Goal: Task Accomplishment & Management: Complete application form

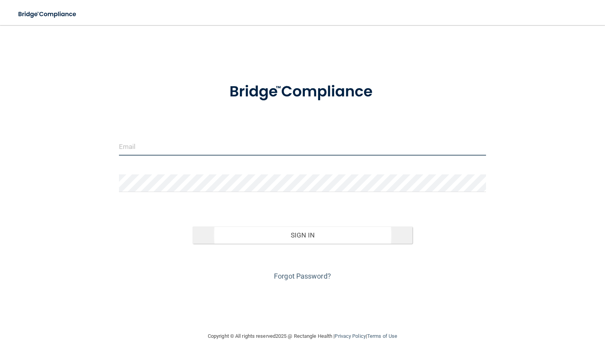
type input "[PERSON_NAME][EMAIL_ADDRESS][DOMAIN_NAME]"
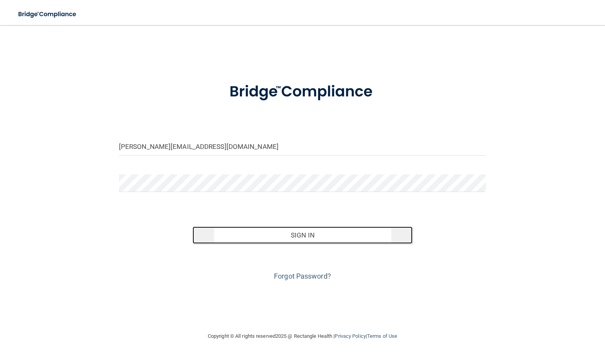
click at [266, 243] on button "Sign In" at bounding box center [303, 234] width 220 height 17
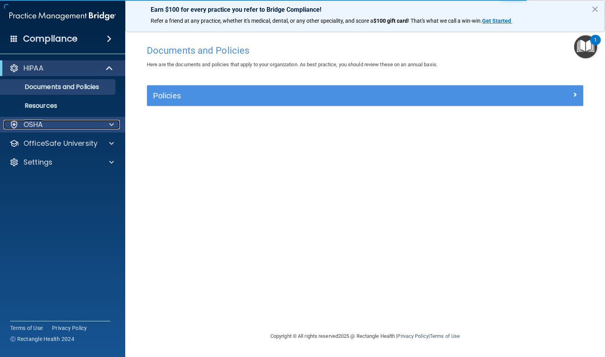
click at [61, 122] on div "OSHA" at bounding box center [52, 124] width 97 height 9
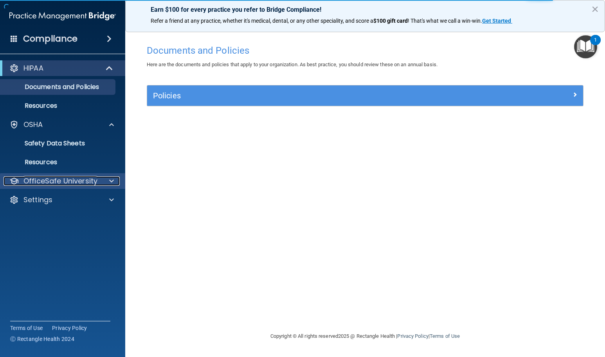
click at [73, 182] on p "OfficeSafe University" at bounding box center [60, 180] width 74 height 9
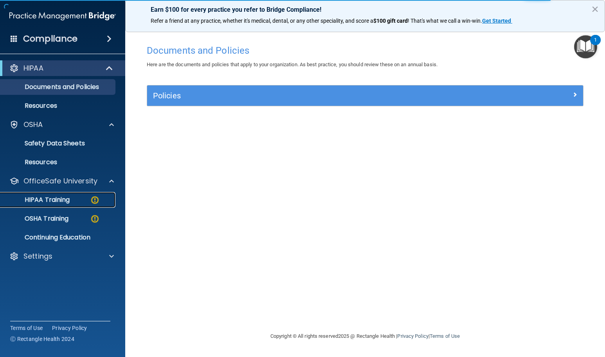
click at [73, 203] on div "HIPAA Training" at bounding box center [58, 200] width 107 height 8
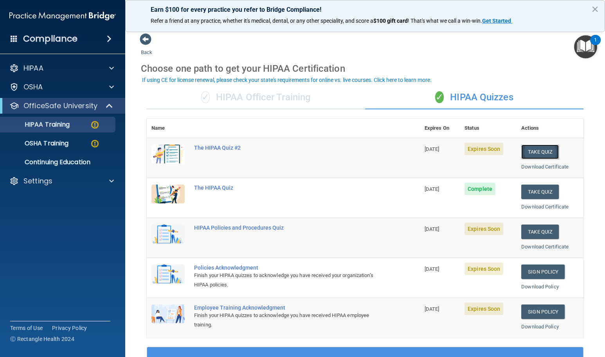
click at [538, 152] on button "Take Quiz" at bounding box center [540, 151] width 38 height 14
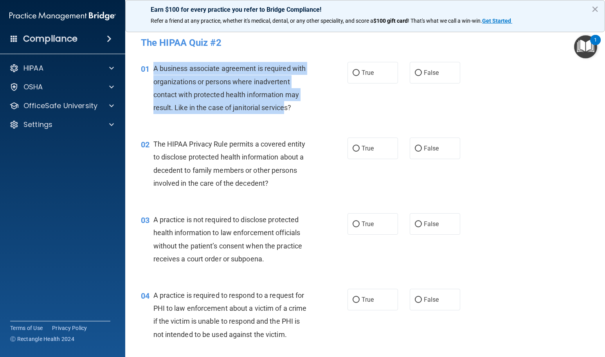
drag, startPoint x: 154, startPoint y: 68, endPoint x: 287, endPoint y: 108, distance: 138.9
click at [287, 108] on span "A business associate agreement is required with organizations or persons where …" at bounding box center [229, 87] width 153 height 47
drag, startPoint x: 292, startPoint y: 106, endPoint x: 153, endPoint y: 66, distance: 144.8
click at [153, 66] on span "A business associate agreement is required with organizations or persons where …" at bounding box center [229, 87] width 153 height 47
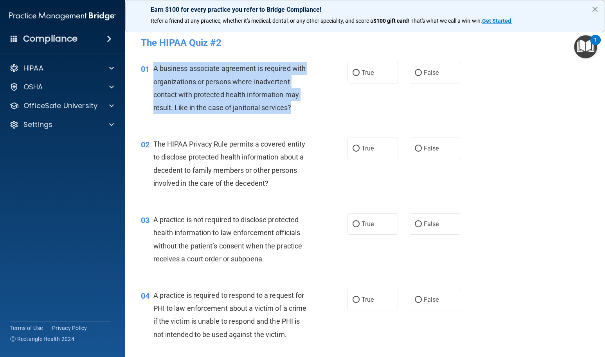
copy span "A business associate agreement is required with organizations or persons where …"
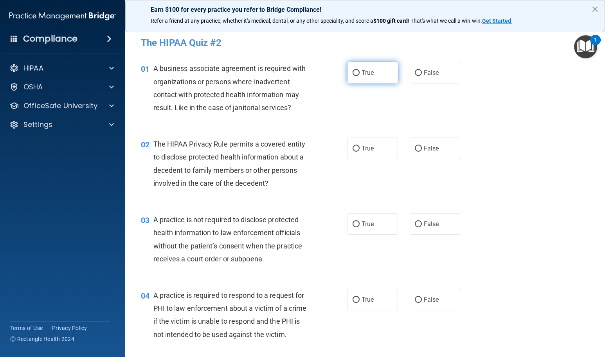
click at [349, 73] on label "True" at bounding box center [373, 73] width 50 height 22
click at [353, 73] on input "True" at bounding box center [356, 73] width 7 height 6
radio input "true"
click at [353, 148] on input "True" at bounding box center [356, 149] width 7 height 6
radio input "true"
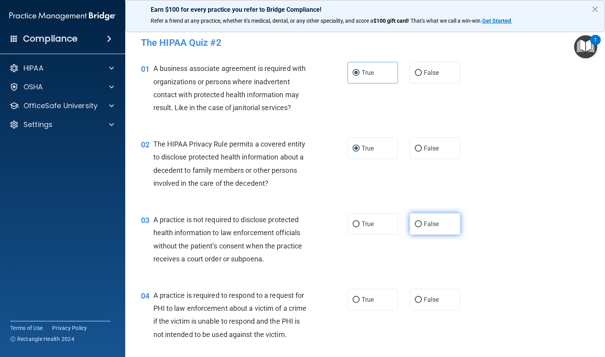
click at [424, 224] on span "False" at bounding box center [431, 223] width 15 height 7
click at [422, 224] on input "False" at bounding box center [418, 224] width 7 height 6
radio input "true"
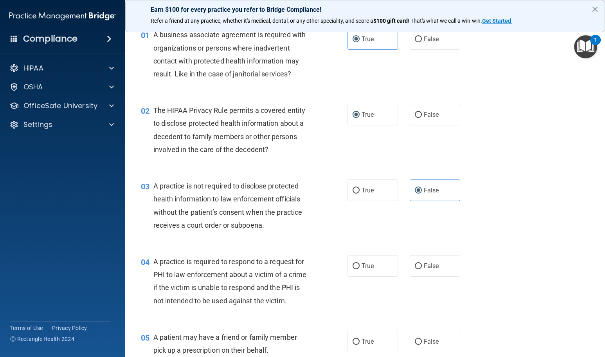
scroll to position [78, 0]
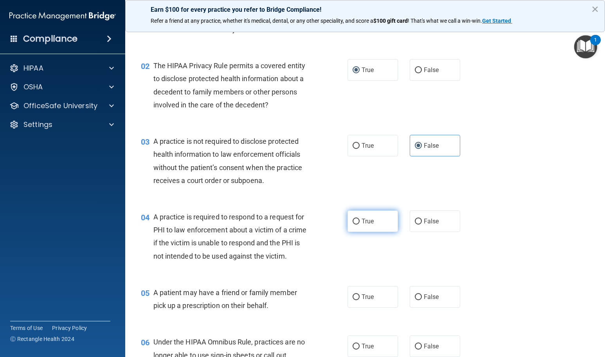
click at [366, 221] on span "True" at bounding box center [368, 220] width 12 height 7
click at [360, 221] on input "True" at bounding box center [356, 221] width 7 height 6
radio input "true"
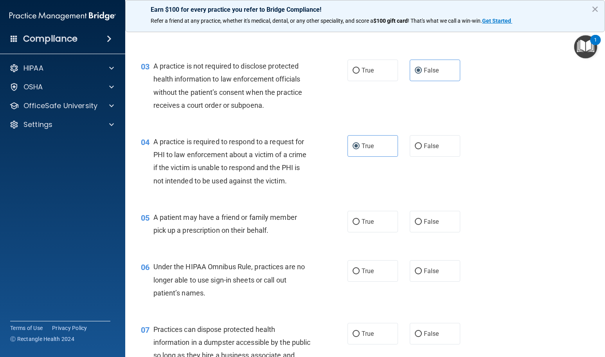
scroll to position [157, 0]
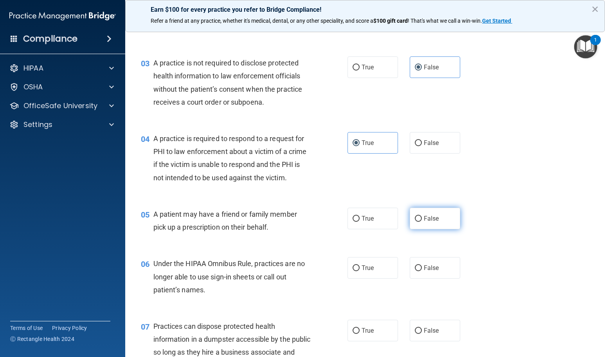
click at [421, 224] on label "False" at bounding box center [435, 218] width 50 height 22
click at [421, 222] on input "False" at bounding box center [418, 219] width 7 height 6
radio input "true"
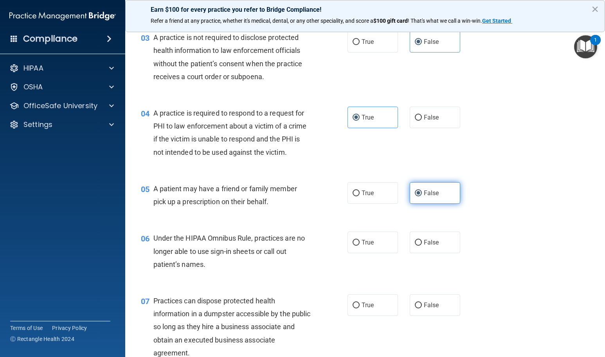
scroll to position [196, 0]
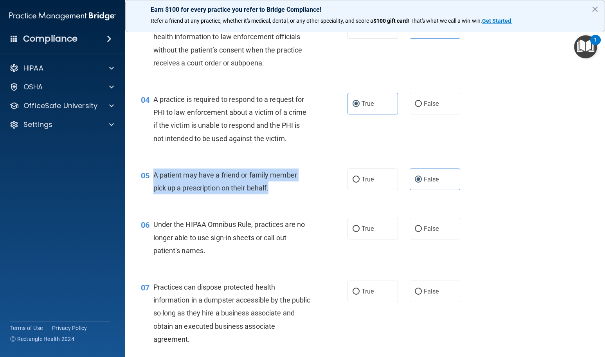
drag, startPoint x: 153, startPoint y: 175, endPoint x: 294, endPoint y: 188, distance: 141.9
click at [294, 188] on div "A patient may have a friend or family member pick up a prescription on their be…" at bounding box center [235, 181] width 164 height 26
click at [355, 178] on input "True" at bounding box center [356, 180] width 7 height 6
radio input "true"
radio input "false"
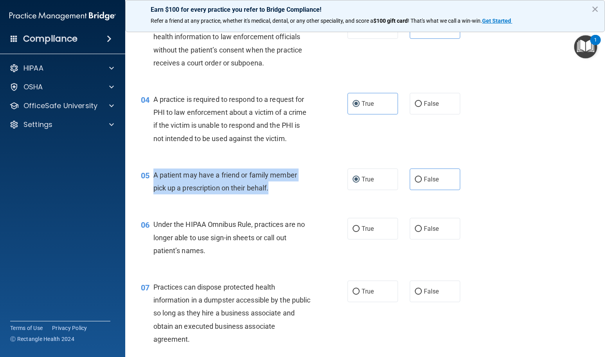
copy span "A patient may have a friend or family member pick up a prescription on their be…"
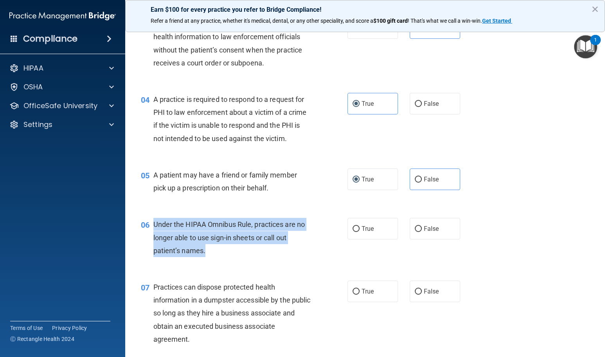
drag, startPoint x: 188, startPoint y: 247, endPoint x: 149, endPoint y: 222, distance: 46.0
click at [149, 222] on div "06 Under the HIPAA Omnibus Rule, practices are no longer able to use sign-in sh…" at bounding box center [244, 239] width 230 height 43
copy div "Under the HIPAA Omnibus Rule, practices are no longer able to use sign-in sheet…"
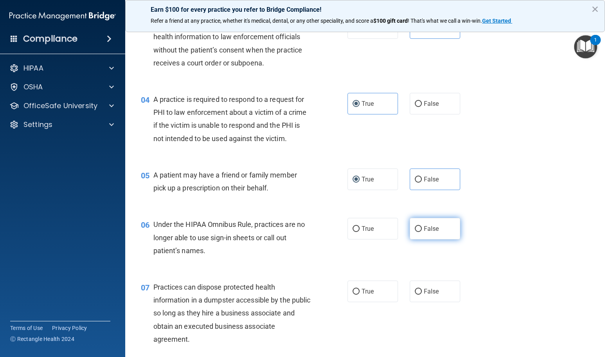
click at [432, 232] on span "False" at bounding box center [431, 228] width 15 height 7
click at [422, 232] on input "False" at bounding box center [418, 229] width 7 height 6
radio input "true"
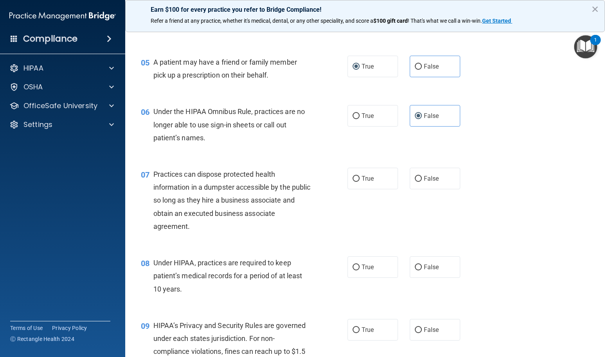
scroll to position [313, 0]
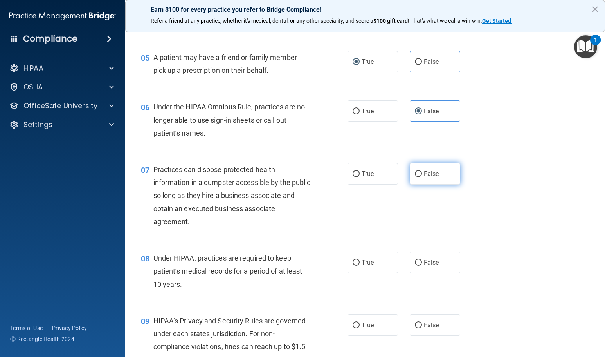
click at [425, 176] on span "False" at bounding box center [431, 173] width 15 height 7
click at [422, 176] on input "False" at bounding box center [418, 174] width 7 height 6
radio input "true"
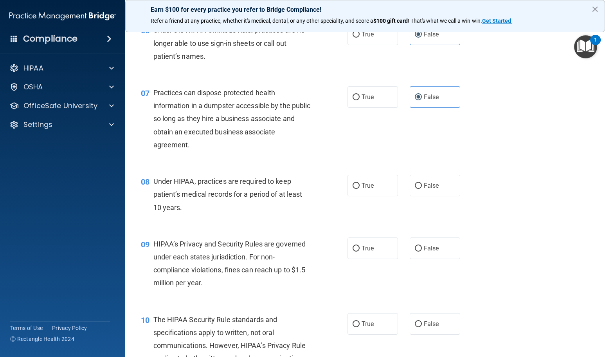
scroll to position [391, 0]
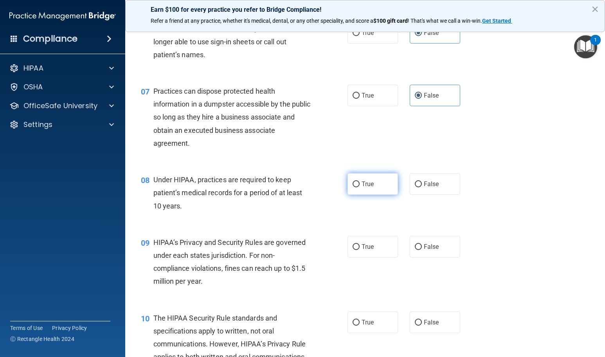
click at [391, 189] on label "True" at bounding box center [373, 184] width 50 height 22
click at [360, 187] on input "True" at bounding box center [356, 184] width 7 height 6
radio input "true"
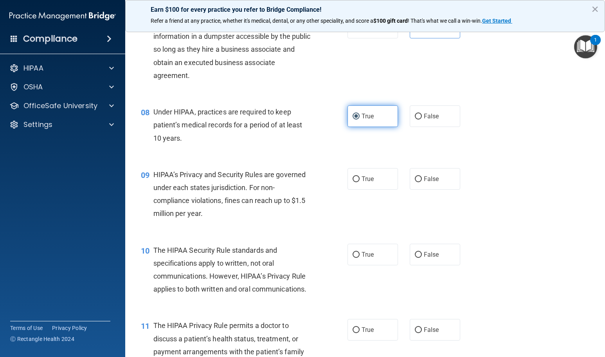
scroll to position [470, 0]
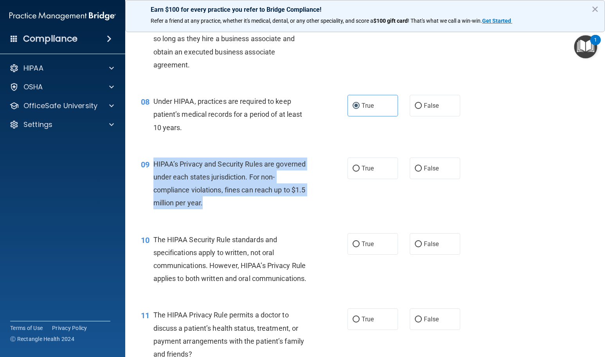
drag, startPoint x: 217, startPoint y: 204, endPoint x: 155, endPoint y: 166, distance: 72.9
click at [155, 166] on div "HIPAA’s Privacy and Security Rules are governed under each states jurisdiction.…" at bounding box center [235, 183] width 164 height 52
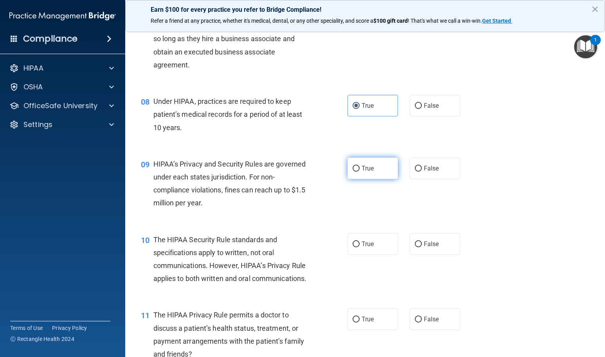
click at [365, 170] on span "True" at bounding box center [368, 167] width 12 height 7
click at [360, 170] on input "True" at bounding box center [356, 169] width 7 height 6
radio input "true"
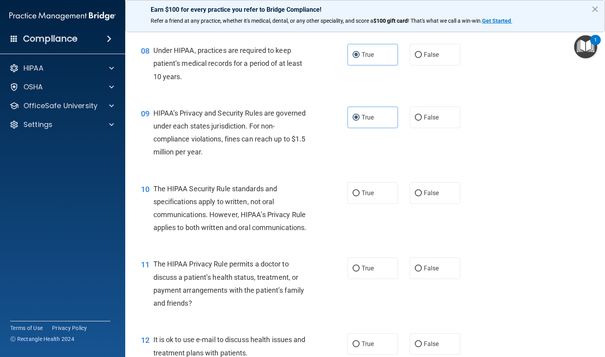
scroll to position [587, 0]
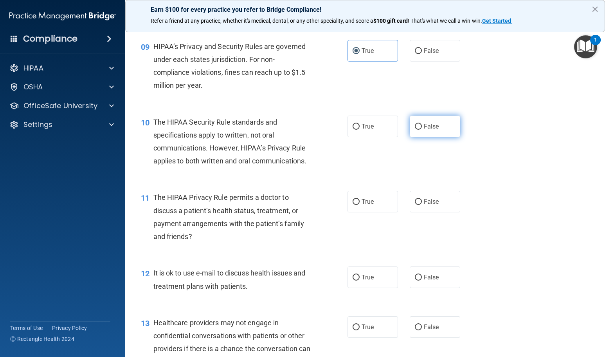
click at [415, 126] on input "False" at bounding box center [418, 127] width 7 height 6
radio input "true"
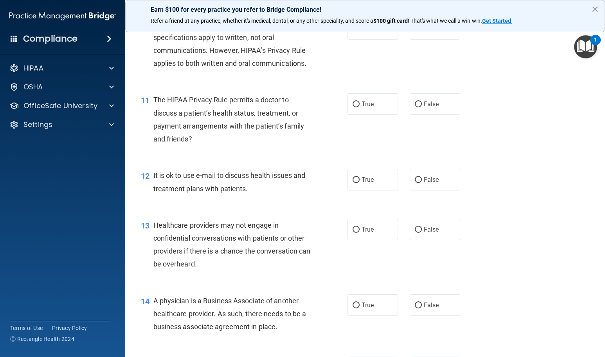
scroll to position [704, 0]
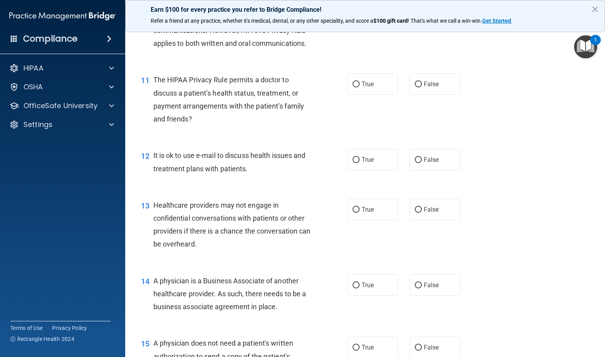
click at [343, 95] on div "11 The HIPAA Privacy Rule permits a doctor to discuss a patient’s health status…" at bounding box center [244, 101] width 230 height 56
click at [359, 90] on label "True" at bounding box center [373, 84] width 50 height 22
click at [359, 87] on input "True" at bounding box center [356, 84] width 7 height 6
radio input "true"
click at [410, 161] on label "False" at bounding box center [435, 160] width 50 height 22
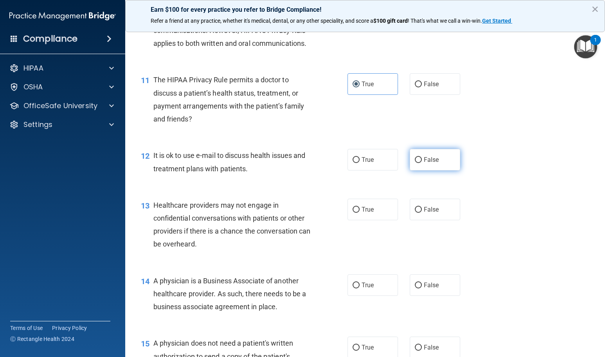
click at [415, 161] on input "False" at bounding box center [418, 160] width 7 height 6
radio input "true"
click at [357, 211] on label "True" at bounding box center [373, 209] width 50 height 22
click at [357, 211] on input "True" at bounding box center [356, 210] width 7 height 6
radio input "true"
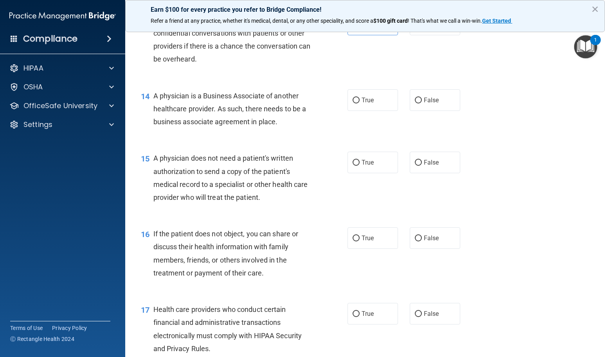
scroll to position [900, 0]
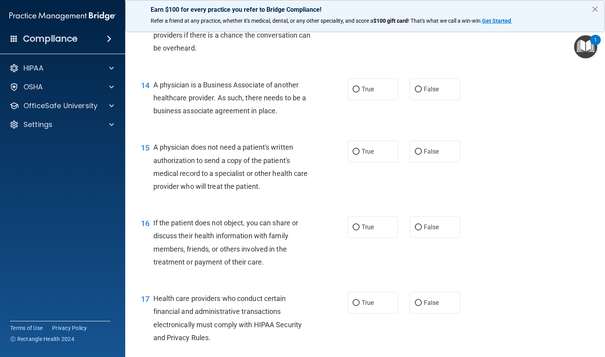
drag, startPoint x: 293, startPoint y: 111, endPoint x: 149, endPoint y: 81, distance: 147.0
click at [149, 81] on div "14 A physician is a Business Associate of another healthcare provider. As such,…" at bounding box center [244, 99] width 230 height 43
copy div "A physician is a Business Associate of another healthcare provider. As such, th…"
click at [376, 86] on label "True" at bounding box center [373, 89] width 50 height 22
click at [360, 86] on input "True" at bounding box center [356, 89] width 7 height 6
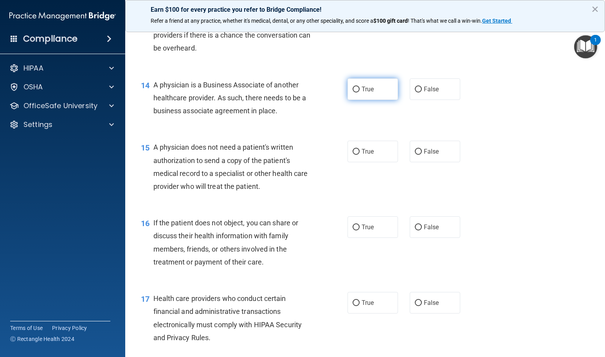
radio input "true"
click at [433, 155] on label "False" at bounding box center [435, 152] width 50 height 22
click at [422, 155] on input "False" at bounding box center [418, 152] width 7 height 6
radio input "true"
click at [371, 231] on label "True" at bounding box center [373, 227] width 50 height 22
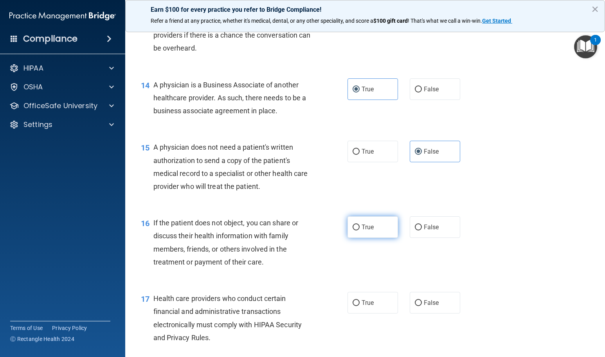
click at [360, 230] on input "True" at bounding box center [356, 227] width 7 height 6
radio input "true"
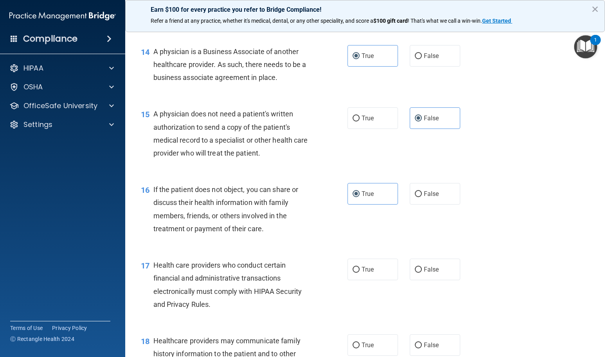
scroll to position [1018, 0]
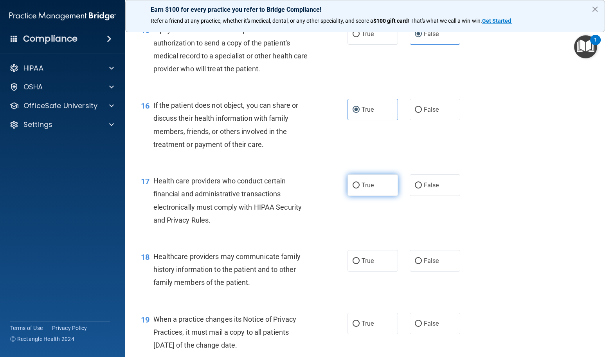
click at [370, 180] on label "True" at bounding box center [373, 185] width 50 height 22
click at [360, 182] on input "True" at bounding box center [356, 185] width 7 height 6
radio input "true"
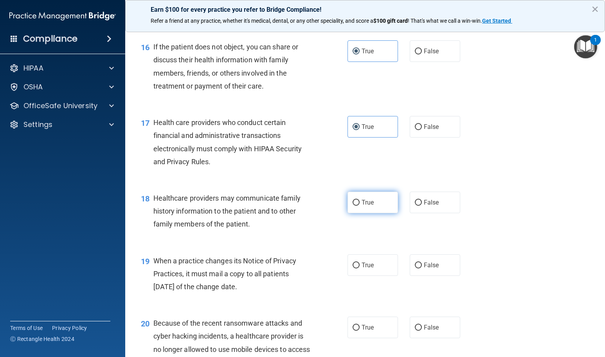
scroll to position [1096, 0]
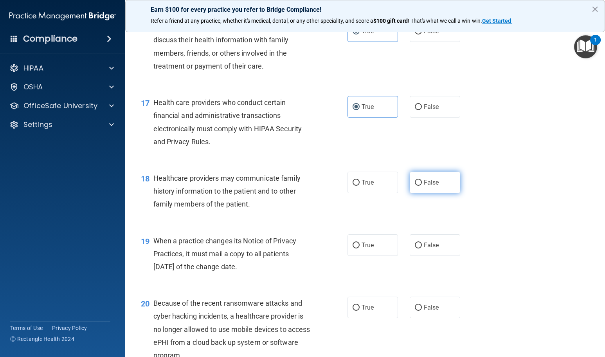
click at [433, 190] on label "False" at bounding box center [435, 182] width 50 height 22
click at [422, 186] on input "False" at bounding box center [418, 183] width 7 height 6
radio input "true"
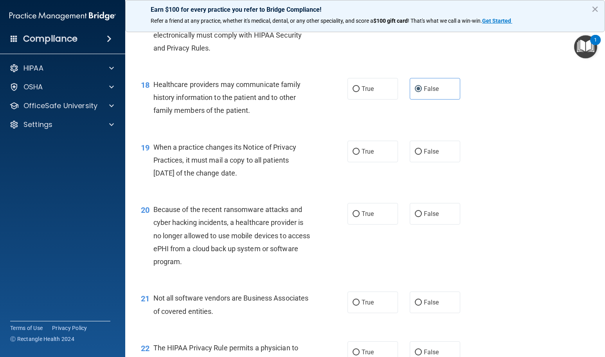
scroll to position [1213, 0]
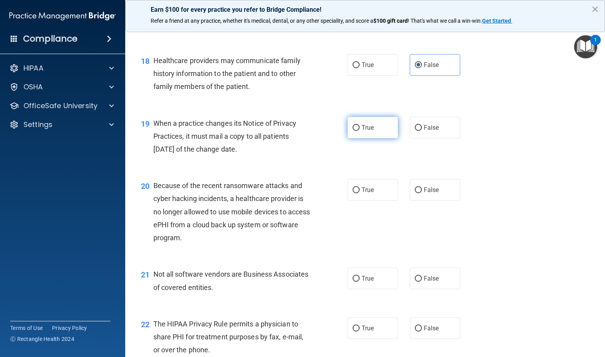
click at [355, 128] on input "True" at bounding box center [356, 128] width 7 height 6
radio input "true"
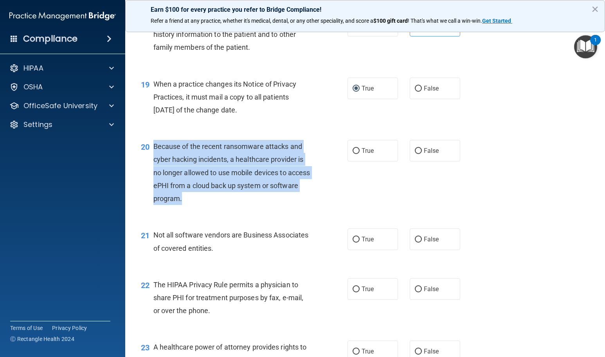
drag, startPoint x: 212, startPoint y: 199, endPoint x: 151, endPoint y: 147, distance: 79.6
click at [151, 147] on div "20 Because of the recent ransomware attacks and cyber hacking incidents, a heal…" at bounding box center [244, 174] width 230 height 69
copy div "Because of the recent ransomware attacks and cyber hacking incidents, a healthc…"
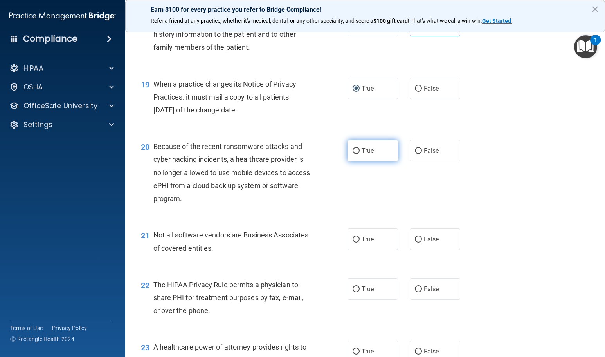
click at [387, 148] on label "True" at bounding box center [373, 151] width 50 height 22
click at [360, 148] on input "True" at bounding box center [356, 151] width 7 height 6
radio input "true"
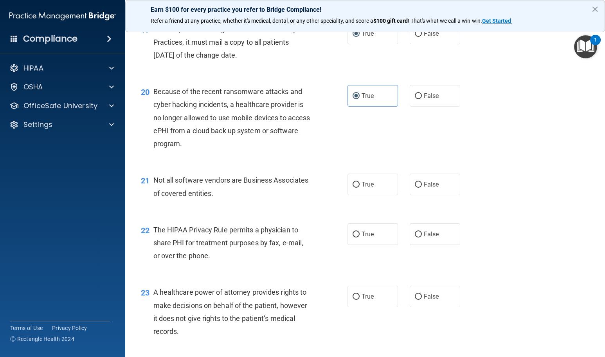
scroll to position [1331, 0]
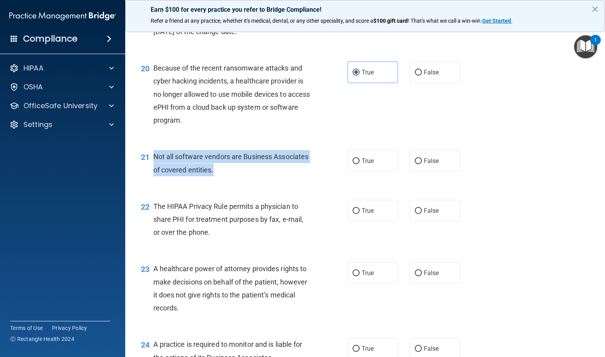
drag, startPoint x: 241, startPoint y: 170, endPoint x: 153, endPoint y: 156, distance: 89.2
click at [153, 156] on div "Not all software vendors are Business Associates of covered entities." at bounding box center [235, 163] width 164 height 26
copy span "Not all software vendors are Business Associates of covered entities."
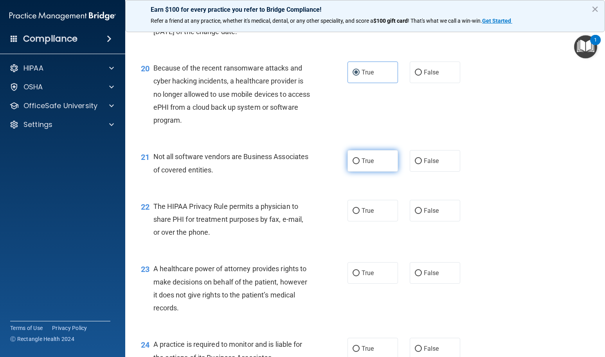
click at [363, 164] on span "True" at bounding box center [368, 160] width 12 height 7
click at [360, 164] on input "True" at bounding box center [356, 161] width 7 height 6
radio input "true"
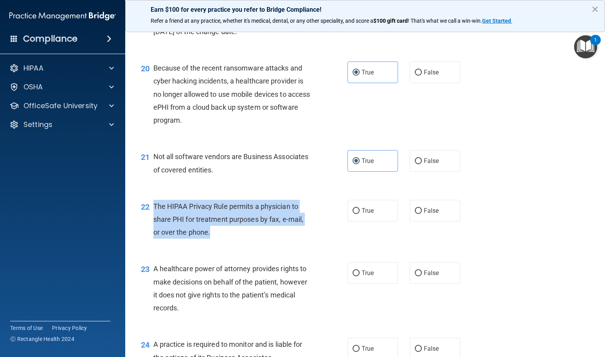
drag, startPoint x: 231, startPoint y: 238, endPoint x: 154, endPoint y: 202, distance: 84.9
click at [154, 202] on div "The HIPAA Privacy Rule permits a physician to share PHI for treatment purposes …" at bounding box center [235, 219] width 164 height 39
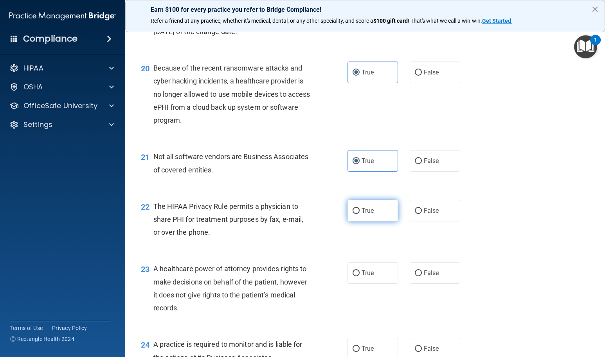
click at [356, 206] on label "True" at bounding box center [373, 211] width 50 height 22
click at [356, 208] on input "True" at bounding box center [356, 211] width 7 height 6
radio input "true"
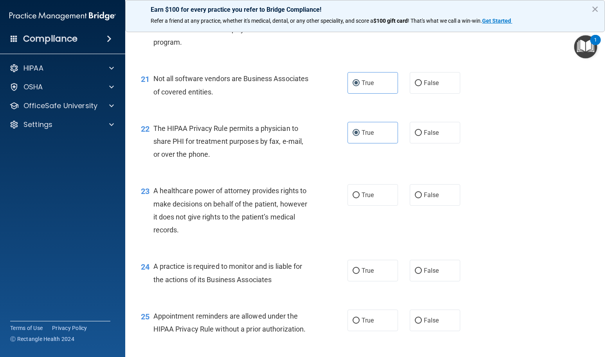
scroll to position [1409, 0]
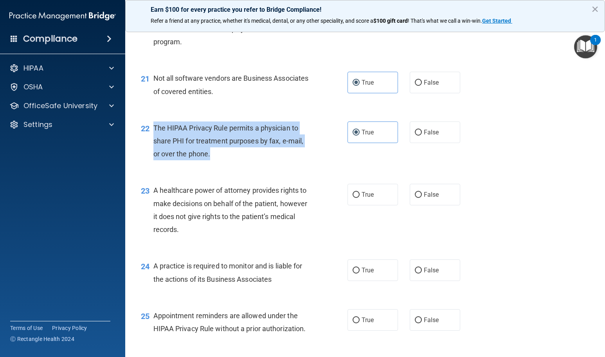
drag, startPoint x: 230, startPoint y: 161, endPoint x: 151, endPoint y: 124, distance: 87.5
click at [151, 124] on div "22 The HIPAA Privacy Rule permits a physician to share PHI for treatment purpos…" at bounding box center [244, 142] width 230 height 43
copy div "The HIPAA Privacy Rule permits a physician to share PHI for treatment purposes …"
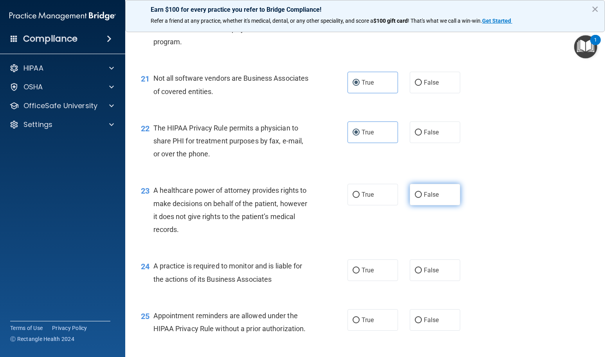
click at [433, 195] on span "False" at bounding box center [431, 194] width 15 height 7
click at [422, 195] on input "False" at bounding box center [418, 195] width 7 height 6
radio input "true"
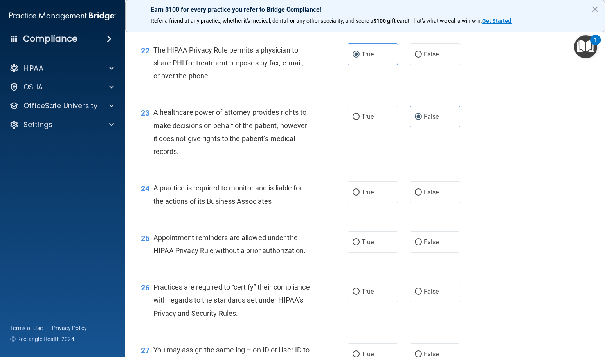
scroll to position [1487, 0]
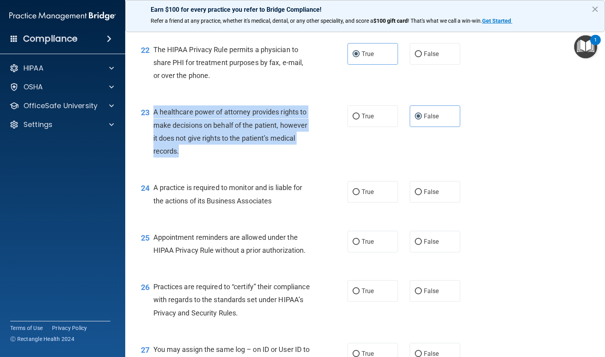
drag, startPoint x: 190, startPoint y: 156, endPoint x: 153, endPoint y: 112, distance: 57.4
click at [153, 112] on div "A healthcare power of attorney provides rights to make decisions on behalf of t…" at bounding box center [235, 131] width 164 height 52
copy span "A healthcare power of attorney provides rights to make decisions on behalf of t…"
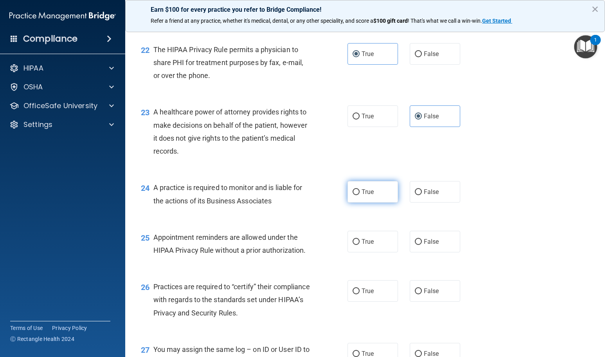
click at [357, 189] on label "True" at bounding box center [373, 192] width 50 height 22
click at [357, 189] on input "True" at bounding box center [356, 192] width 7 height 6
radio input "true"
click at [456, 193] on label "False" at bounding box center [435, 192] width 50 height 22
click at [422, 193] on input "False" at bounding box center [418, 192] width 7 height 6
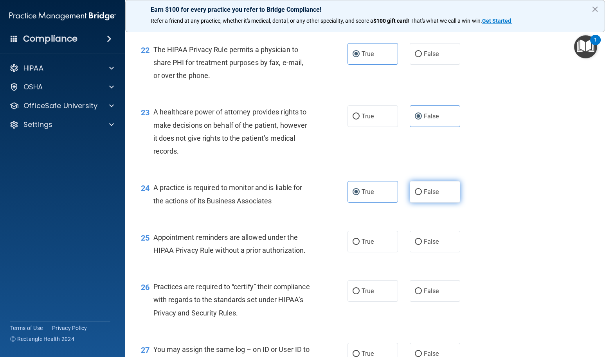
radio input "true"
radio input "false"
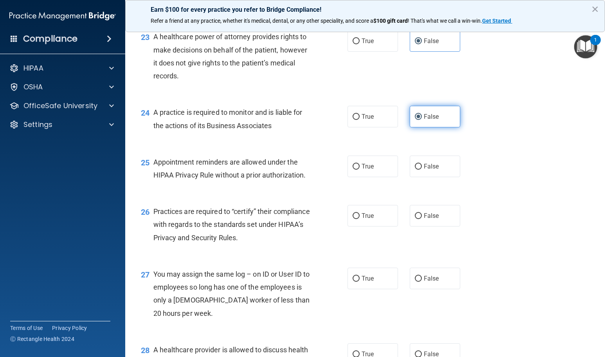
scroll to position [1565, 0]
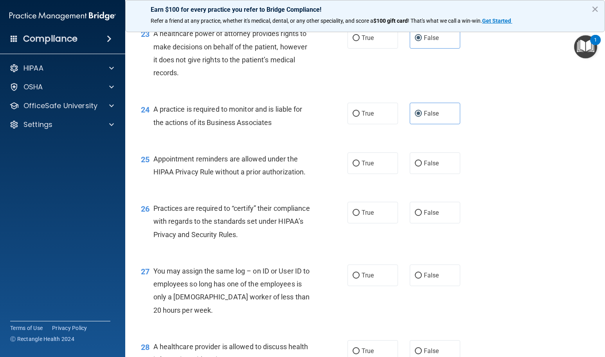
click at [367, 175] on div "25 Appointment reminders are allowed under the HIPAA Privacy Rule without a pri…" at bounding box center [365, 166] width 460 height 49
click at [367, 171] on label "True" at bounding box center [373, 163] width 50 height 22
click at [360, 166] on input "True" at bounding box center [356, 163] width 7 height 6
radio input "true"
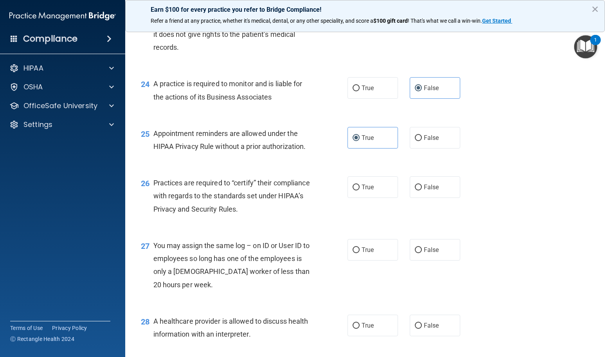
scroll to position [1605, 0]
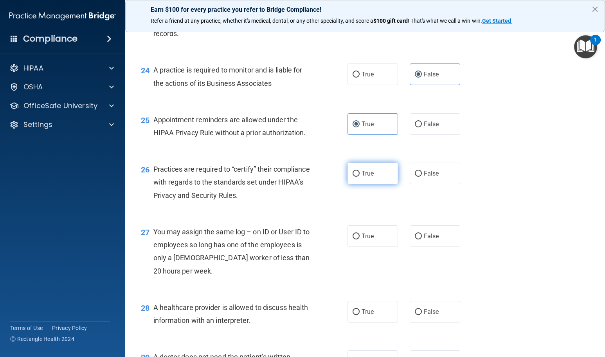
click at [353, 173] on input "True" at bounding box center [356, 174] width 7 height 6
radio input "true"
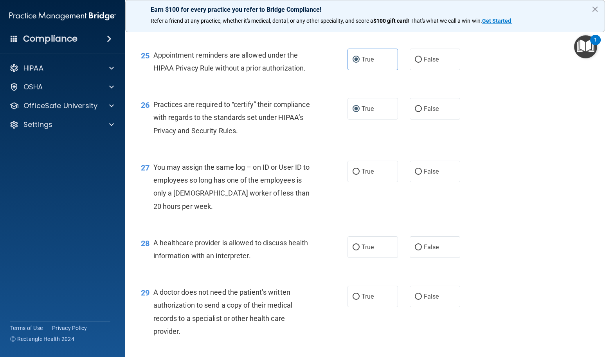
scroll to position [1683, 0]
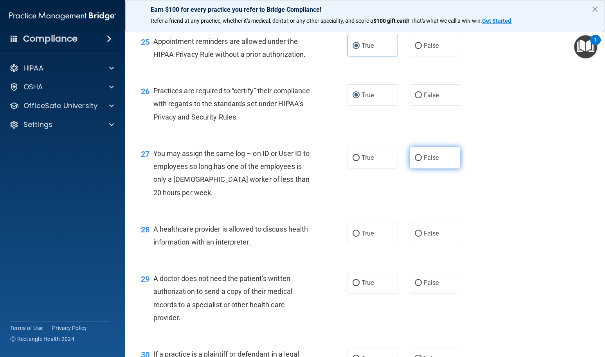
click at [426, 165] on label "False" at bounding box center [435, 158] width 50 height 22
click at [422, 161] on input "False" at bounding box center [418, 158] width 7 height 6
radio input "true"
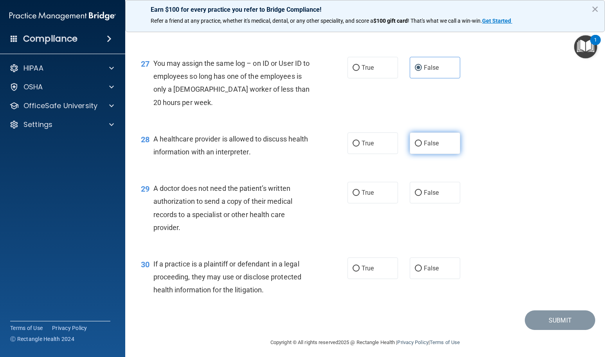
scroll to position [1777, 0]
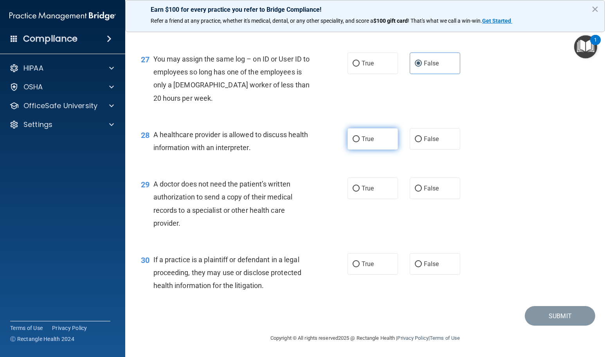
click at [383, 147] on label "True" at bounding box center [373, 139] width 50 height 22
click at [360, 142] on input "True" at bounding box center [356, 139] width 7 height 6
radio input "true"
drag, startPoint x: 187, startPoint y: 216, endPoint x: 154, endPoint y: 184, distance: 46.5
click at [154, 184] on div "A doctor does not need the patient’s written authorization to send a copy of th…" at bounding box center [235, 203] width 164 height 52
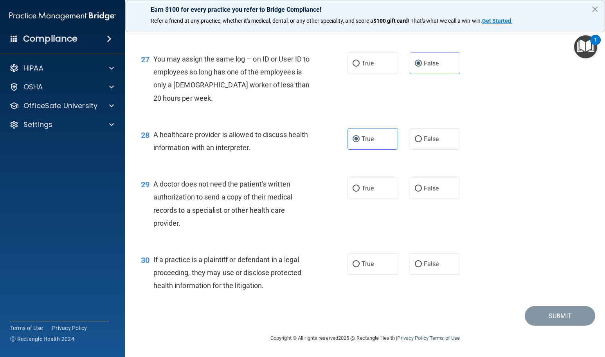
click at [221, 231] on div "29 A doctor does not need the patient’s written authorization to send a copy of…" at bounding box center [244, 205] width 230 height 56
drag, startPoint x: 211, startPoint y: 231, endPoint x: 150, endPoint y: 188, distance: 74.5
click at [150, 188] on div "29 A doctor does not need the patient’s written authorization to send a copy of…" at bounding box center [244, 205] width 230 height 56
copy div "A doctor does not need the patient’s written authorization to send a copy of th…"
click at [388, 186] on label "True" at bounding box center [373, 188] width 50 height 22
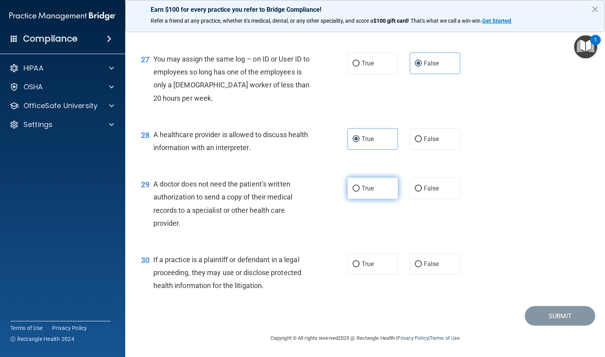
click at [360, 186] on input "True" at bounding box center [356, 189] width 7 height 6
radio input "true"
click at [355, 265] on input "True" at bounding box center [356, 264] width 7 height 6
radio input "true"
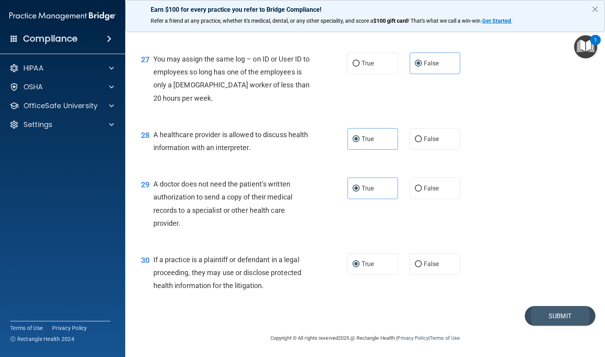
drag, startPoint x: 496, startPoint y: 305, endPoint x: 526, endPoint y: 313, distance: 30.7
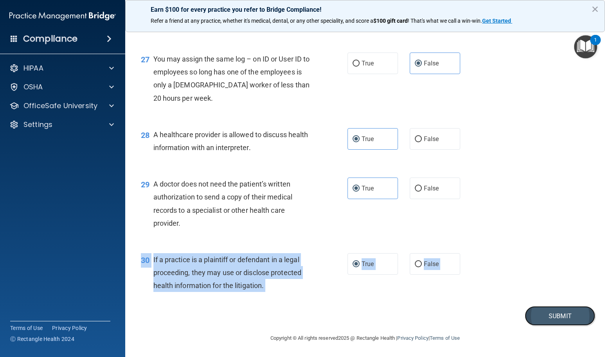
click at [528, 313] on button "Submit" at bounding box center [560, 316] width 70 height 20
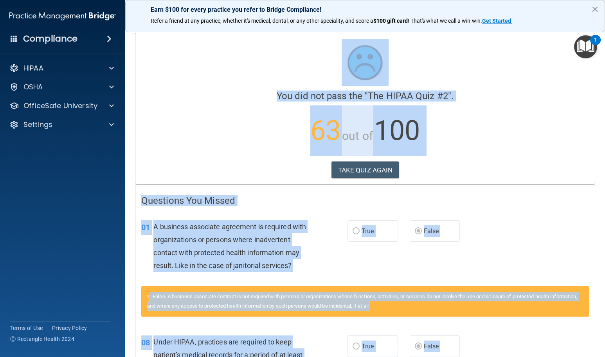
click at [350, 256] on div "01 A business associate agreement is required with organizations or persons whe…" at bounding box center [245, 248] width 230 height 56
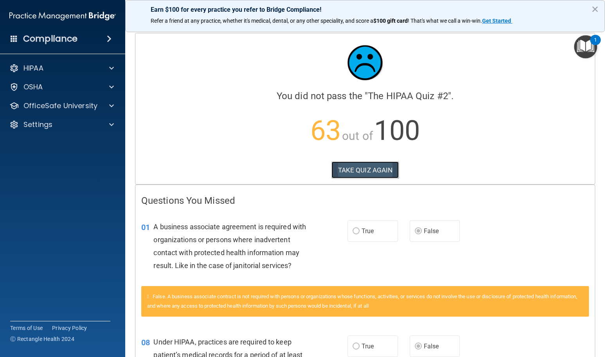
click at [378, 176] on button "TAKE QUIZ AGAIN" at bounding box center [365, 169] width 68 height 17
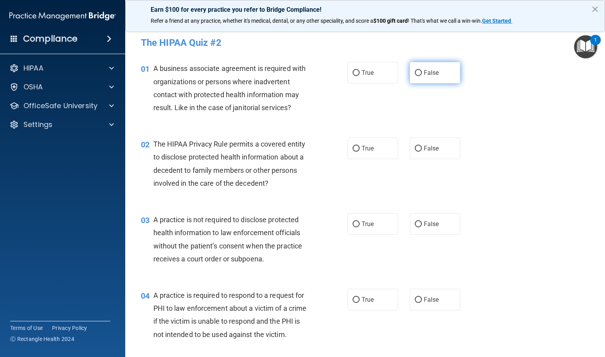
click at [419, 71] on label "False" at bounding box center [435, 73] width 50 height 22
click at [419, 71] on input "False" at bounding box center [418, 73] width 7 height 6
radio input "true"
click at [363, 153] on label "True" at bounding box center [373, 148] width 50 height 22
click at [360, 151] on input "True" at bounding box center [356, 149] width 7 height 6
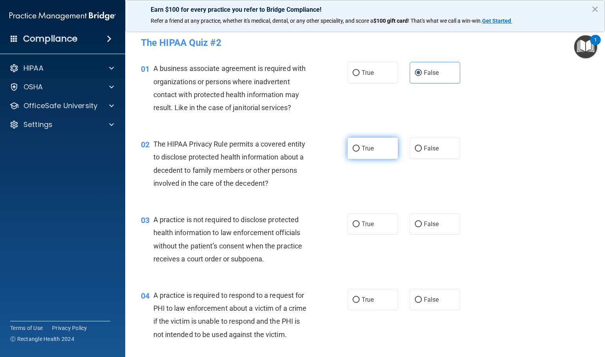
radio input "true"
click at [423, 229] on label "False" at bounding box center [435, 224] width 50 height 22
click at [422, 227] on input "False" at bounding box center [418, 224] width 7 height 6
radio input "true"
click at [384, 227] on label "True" at bounding box center [373, 224] width 50 height 22
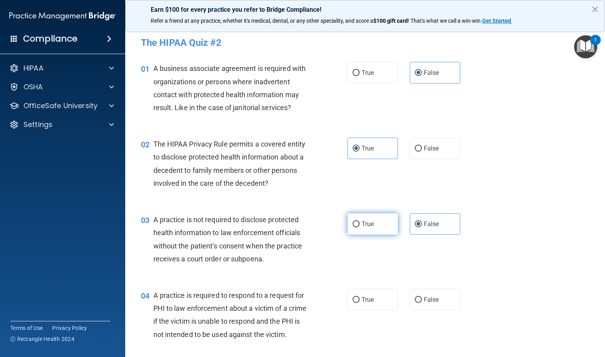
click at [360, 227] on input "True" at bounding box center [356, 224] width 7 height 6
radio input "true"
click at [417, 223] on input "False" at bounding box center [418, 224] width 7 height 6
radio input "true"
radio input "false"
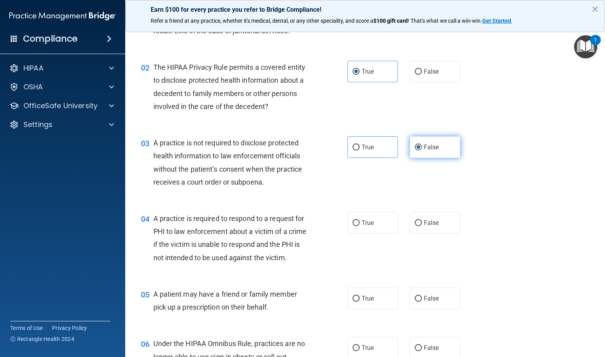
scroll to position [78, 0]
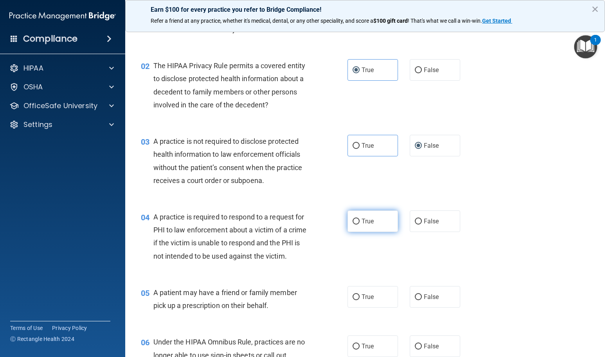
click at [376, 225] on label "True" at bounding box center [373, 221] width 50 height 22
click at [360, 224] on input "True" at bounding box center [356, 221] width 7 height 6
radio input "true"
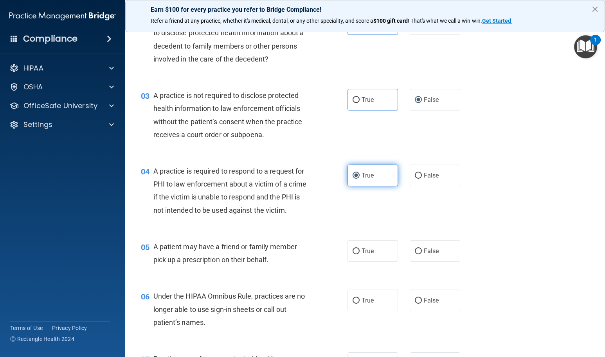
scroll to position [157, 0]
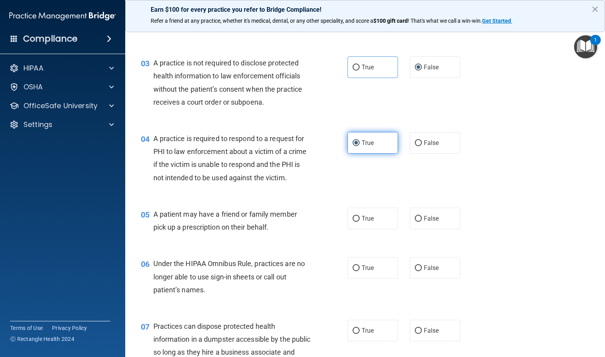
click at [376, 225] on label "True" at bounding box center [373, 218] width 50 height 22
click at [360, 222] on input "True" at bounding box center [356, 219] width 7 height 6
radio input "true"
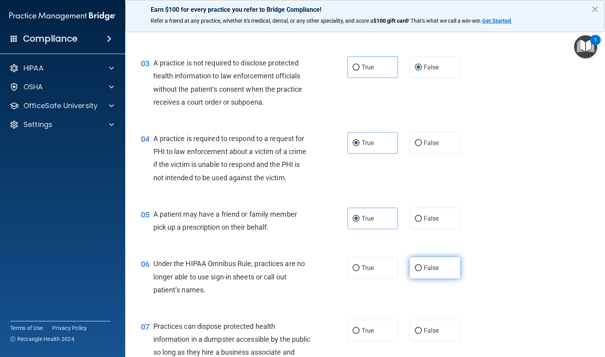
click at [415, 268] on input "False" at bounding box center [418, 268] width 7 height 6
radio input "true"
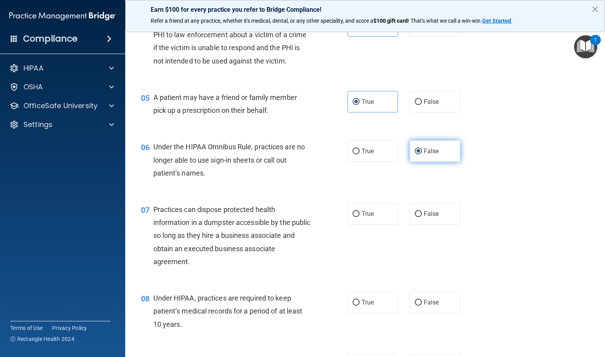
scroll to position [274, 0]
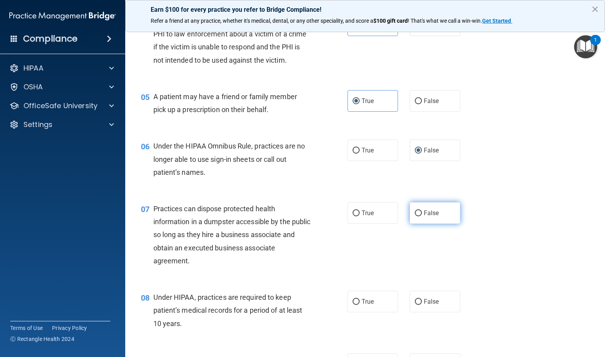
click at [418, 216] on label "False" at bounding box center [435, 213] width 50 height 22
click at [418, 216] on input "False" at bounding box center [418, 213] width 7 height 6
radio input "true"
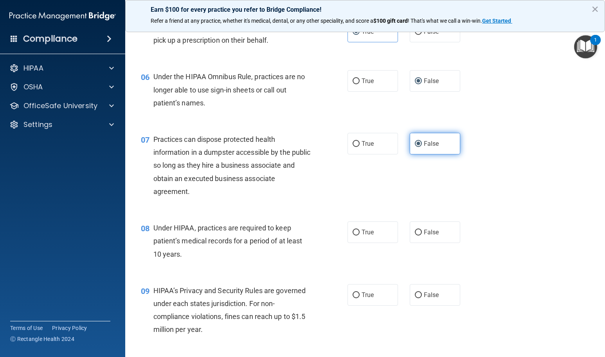
scroll to position [352, 0]
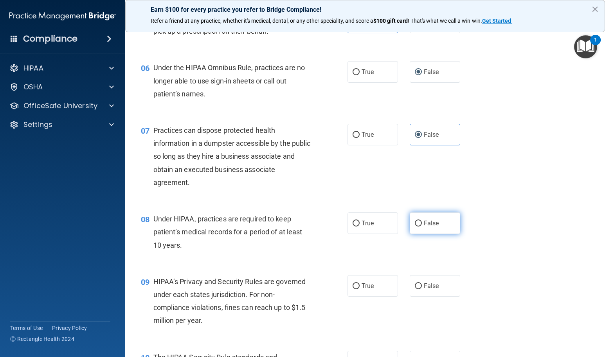
click at [419, 221] on label "False" at bounding box center [435, 223] width 50 height 22
click at [419, 221] on input "False" at bounding box center [418, 223] width 7 height 6
radio input "true"
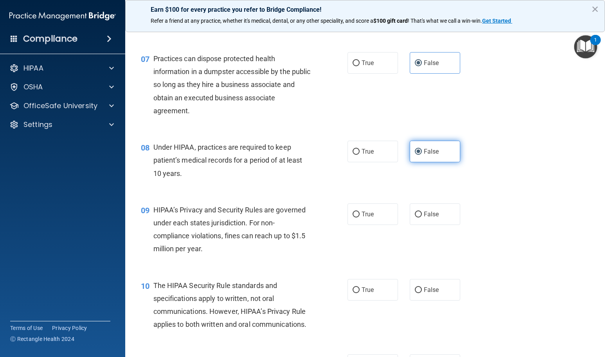
scroll to position [470, 0]
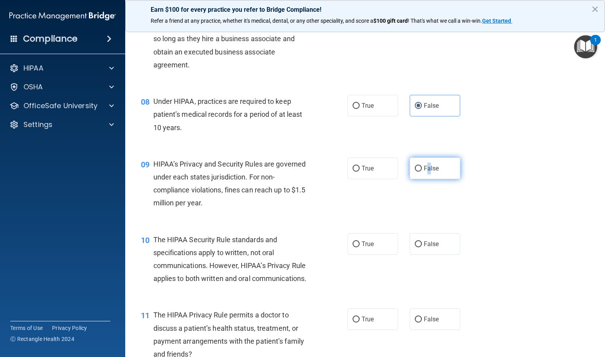
click at [425, 167] on span "False" at bounding box center [431, 167] width 15 height 7
click at [367, 238] on label "True" at bounding box center [373, 244] width 50 height 22
click at [360, 241] on input "True" at bounding box center [356, 244] width 7 height 6
radio input "true"
drag, startPoint x: 367, startPoint y: 238, endPoint x: 375, endPoint y: 276, distance: 38.4
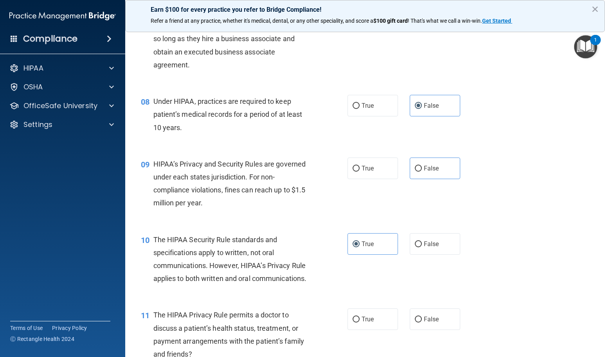
click at [375, 276] on div "10 The HIPAA Security Rule standards and specifications apply to written, not o…" at bounding box center [365, 261] width 460 height 76
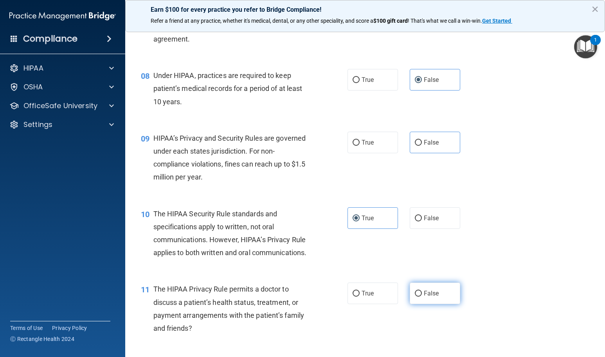
scroll to position [548, 0]
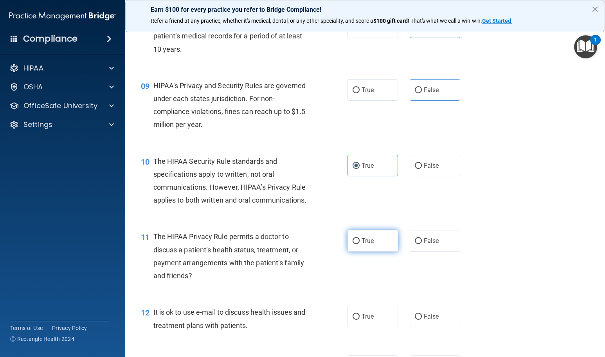
click at [373, 244] on label "True" at bounding box center [373, 241] width 50 height 22
click at [360, 244] on input "True" at bounding box center [356, 241] width 7 height 6
radio input "true"
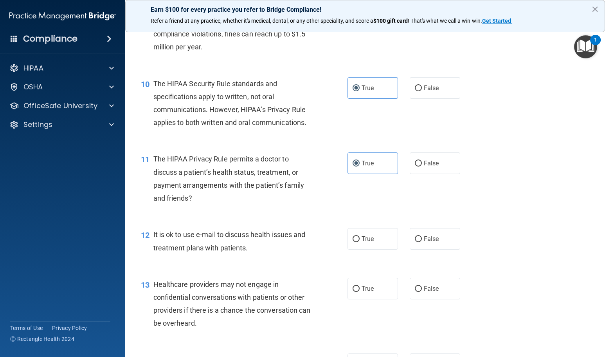
scroll to position [626, 0]
click at [368, 240] on span "True" at bounding box center [368, 237] width 12 height 7
click at [360, 240] on input "True" at bounding box center [356, 238] width 7 height 6
radio input "true"
click at [428, 286] on span "False" at bounding box center [431, 287] width 15 height 7
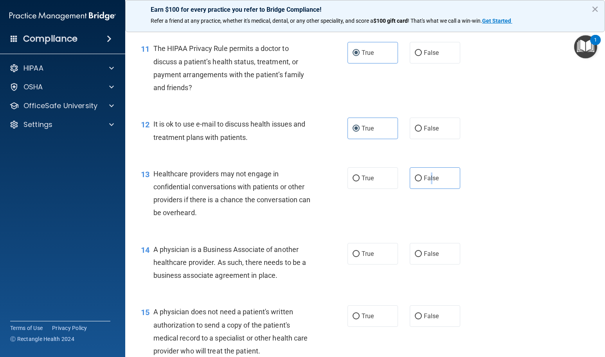
scroll to position [744, 0]
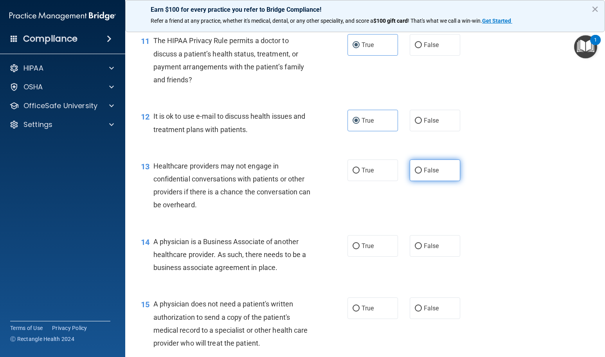
click at [419, 170] on label "False" at bounding box center [435, 170] width 50 height 22
click at [419, 170] on input "False" at bounding box center [418, 171] width 7 height 6
radio input "true"
click at [416, 250] on label "False" at bounding box center [435, 246] width 50 height 22
click at [416, 249] on input "False" at bounding box center [418, 246] width 7 height 6
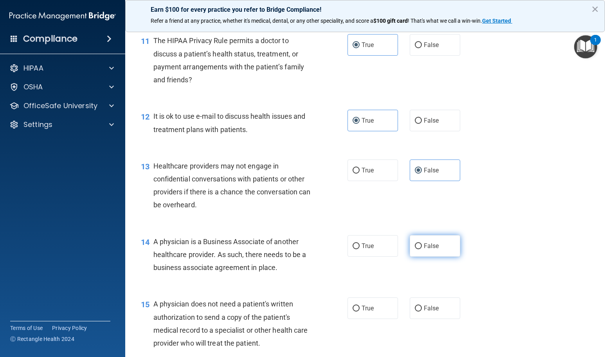
radio input "true"
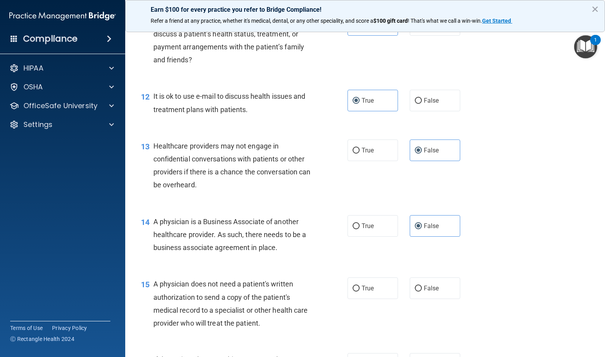
scroll to position [783, 0]
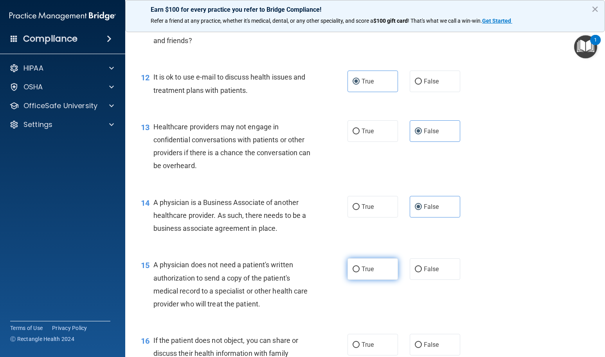
click at [353, 266] on input "True" at bounding box center [356, 269] width 7 height 6
radio input "true"
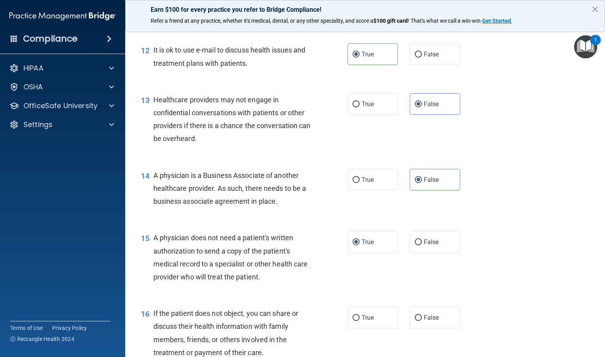
scroll to position [861, 0]
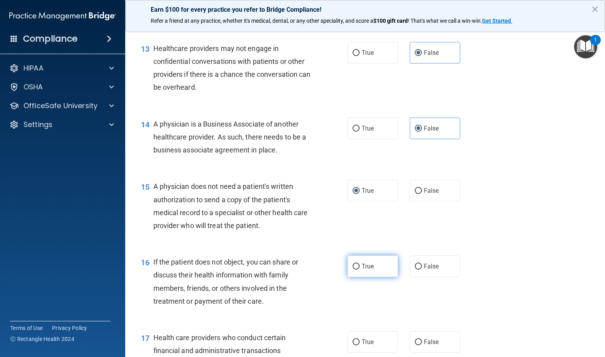
click at [374, 265] on label "True" at bounding box center [373, 266] width 50 height 22
click at [360, 265] on input "True" at bounding box center [356, 266] width 7 height 6
radio input "true"
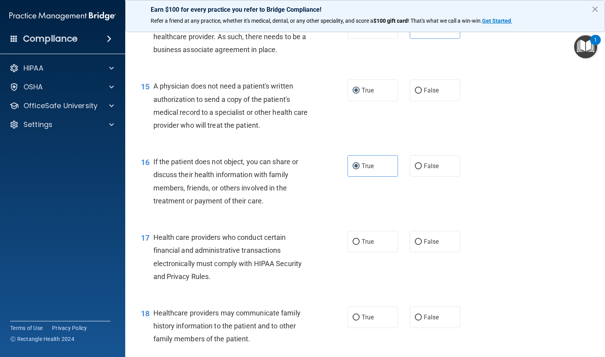
scroll to position [978, 0]
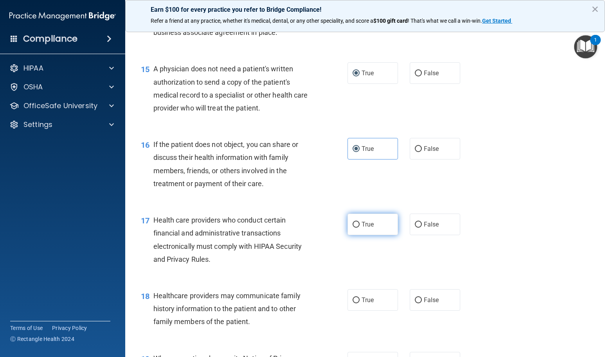
click at [364, 233] on label "True" at bounding box center [373, 224] width 50 height 22
click at [360, 227] on input "True" at bounding box center [356, 225] width 7 height 6
radio input "true"
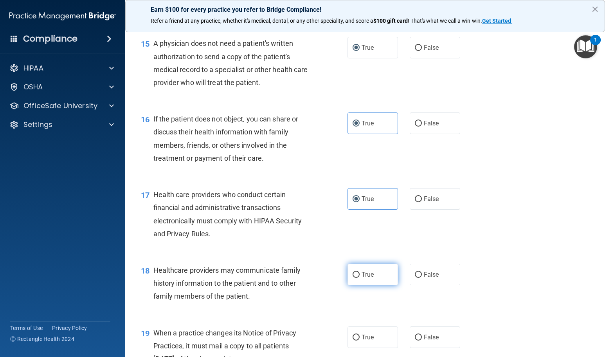
scroll to position [1018, 0]
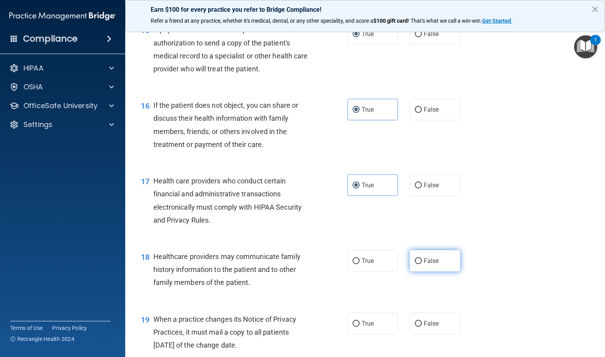
click at [427, 263] on span "False" at bounding box center [431, 260] width 15 height 7
click at [422, 263] on input "False" at bounding box center [418, 261] width 7 height 6
radio input "true"
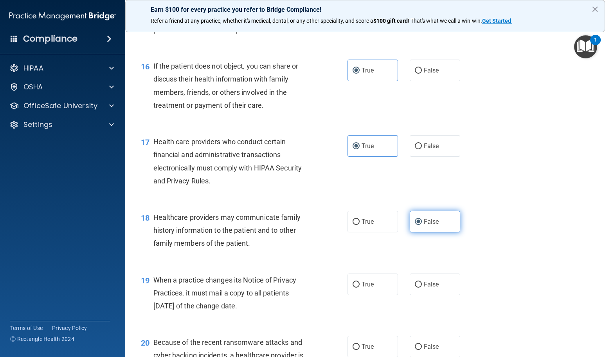
scroll to position [1096, 0]
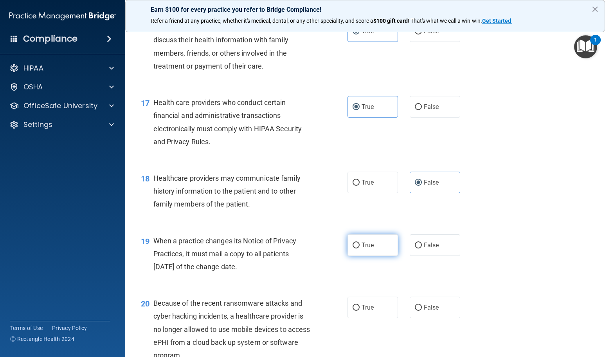
click at [369, 250] on label "True" at bounding box center [373, 245] width 50 height 22
click at [360, 248] on input "True" at bounding box center [356, 245] width 7 height 6
radio input "true"
click at [435, 250] on label "False" at bounding box center [435, 245] width 50 height 22
click at [422, 248] on input "False" at bounding box center [418, 245] width 7 height 6
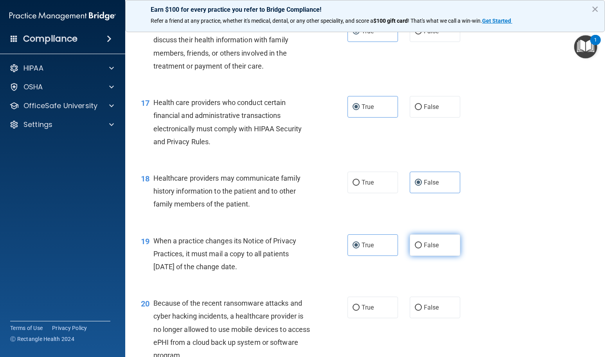
radio input "true"
radio input "false"
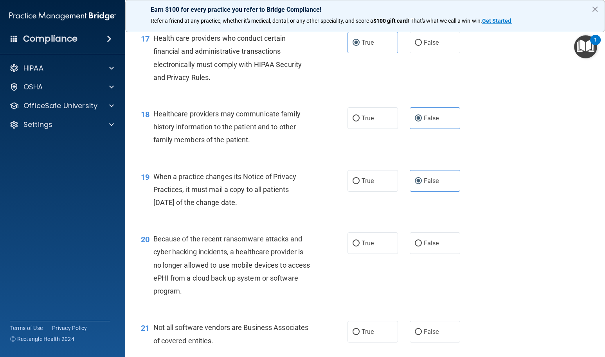
scroll to position [1174, 0]
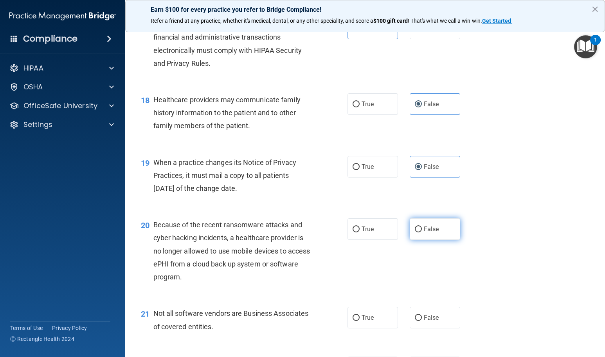
click at [434, 226] on span "False" at bounding box center [431, 228] width 15 height 7
click at [422, 226] on input "False" at bounding box center [418, 229] width 7 height 6
radio input "true"
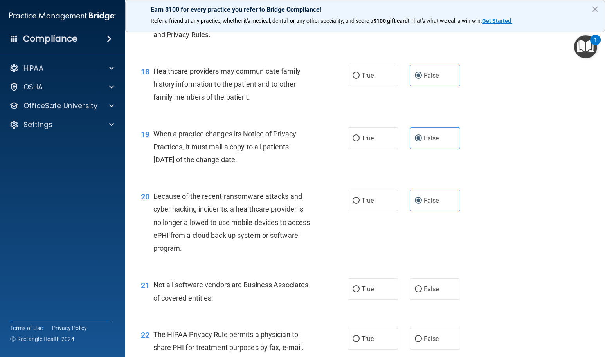
scroll to position [1292, 0]
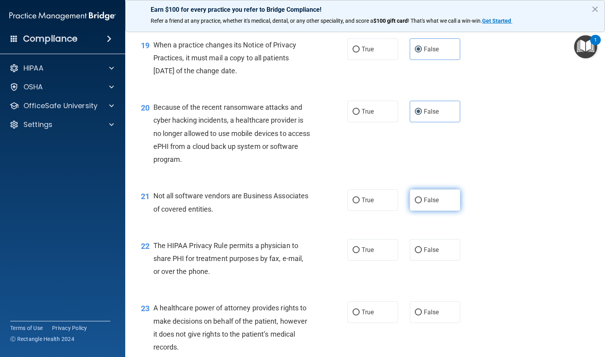
click at [421, 205] on label "False" at bounding box center [435, 200] width 50 height 22
click at [421, 203] on input "False" at bounding box center [418, 200] width 7 height 6
radio input "true"
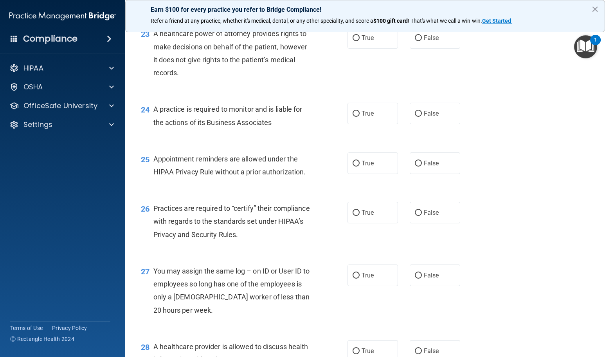
scroll to position [1761, 0]
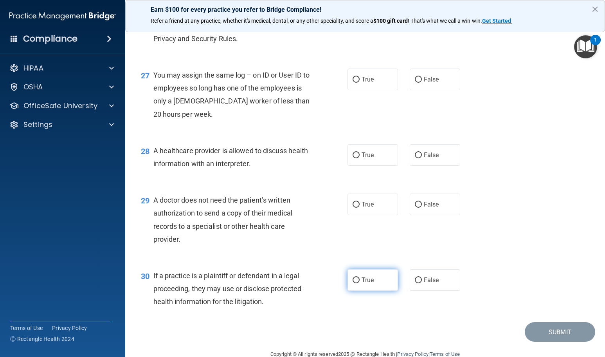
click at [364, 281] on span "True" at bounding box center [368, 279] width 12 height 7
click at [360, 281] on input "True" at bounding box center [356, 280] width 7 height 6
radio input "true"
click at [380, 205] on label "True" at bounding box center [373, 204] width 50 height 22
click at [360, 205] on input "True" at bounding box center [356, 205] width 7 height 6
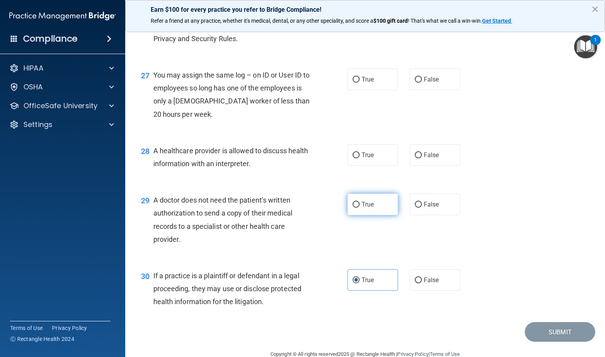
radio input "true"
click at [377, 158] on label "True" at bounding box center [373, 155] width 50 height 22
click at [360, 158] on input "True" at bounding box center [356, 155] width 7 height 6
radio input "true"
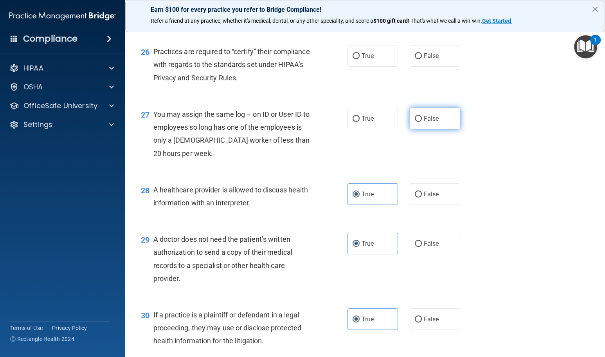
click at [416, 116] on input "False" at bounding box center [418, 119] width 7 height 6
radio input "true"
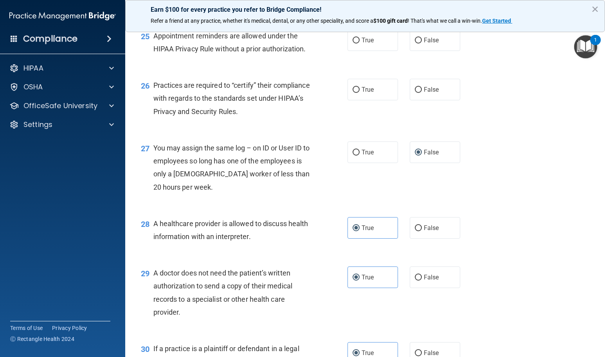
scroll to position [1644, 0]
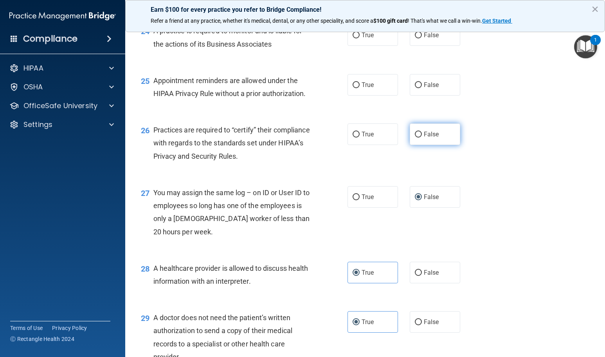
click at [442, 135] on label "False" at bounding box center [435, 134] width 50 height 22
click at [422, 135] on input "False" at bounding box center [418, 135] width 7 height 6
radio input "true"
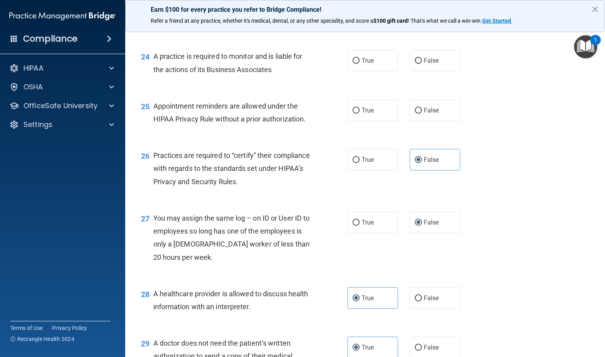
scroll to position [1605, 0]
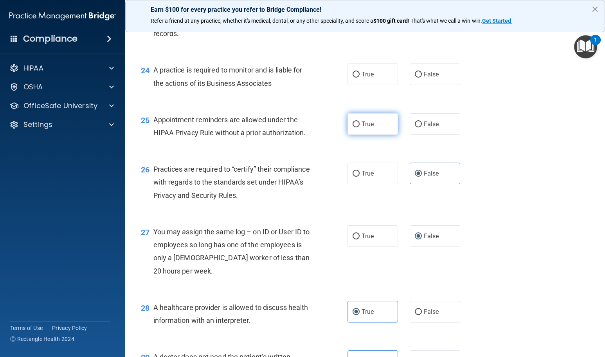
click at [373, 130] on label "True" at bounding box center [373, 124] width 50 height 22
click at [360, 127] on input "True" at bounding box center [356, 124] width 7 height 6
radio input "true"
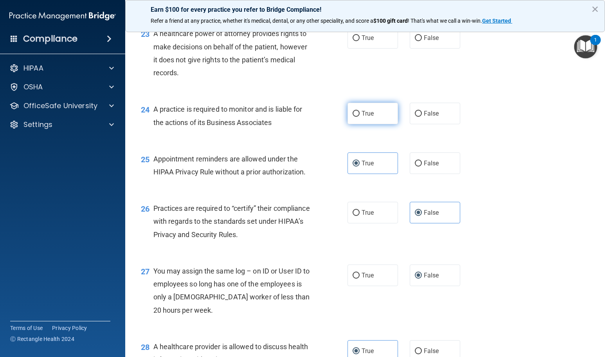
click at [373, 119] on label "True" at bounding box center [373, 114] width 50 height 22
click at [360, 117] on input "True" at bounding box center [356, 114] width 7 height 6
radio input "true"
click at [424, 117] on label "False" at bounding box center [435, 114] width 50 height 22
click at [422, 117] on input "False" at bounding box center [418, 114] width 7 height 6
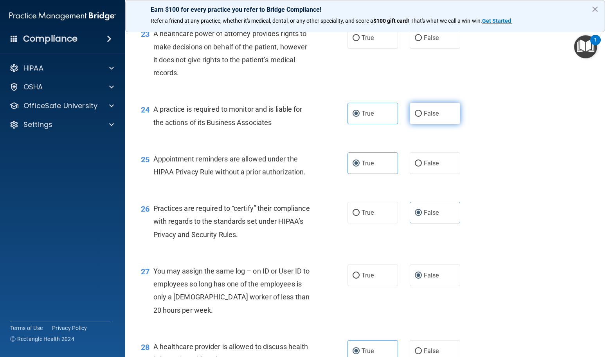
radio input "true"
radio input "false"
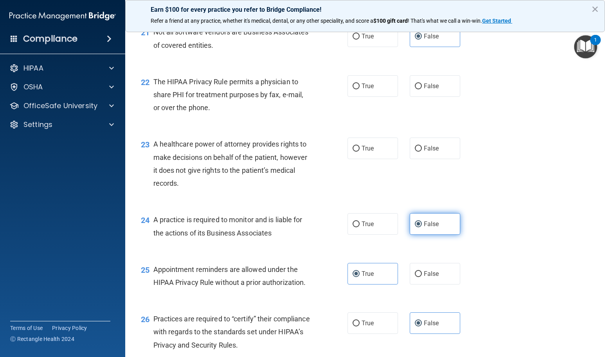
scroll to position [1448, 0]
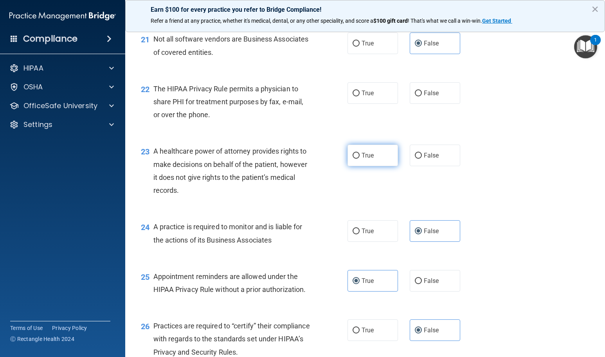
click at [374, 153] on label "True" at bounding box center [373, 155] width 50 height 22
click at [360, 153] on input "True" at bounding box center [356, 156] width 7 height 6
radio input "true"
click at [429, 157] on span "False" at bounding box center [431, 154] width 15 height 7
click at [422, 157] on input "False" at bounding box center [418, 156] width 7 height 6
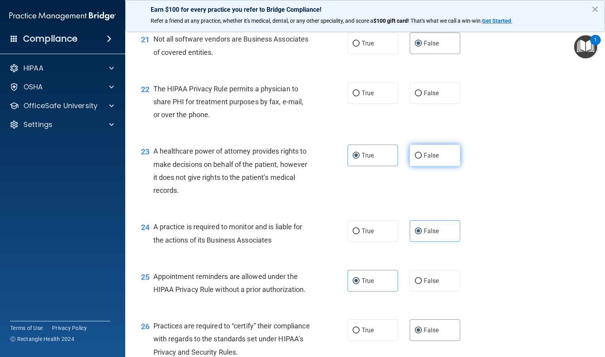
radio input "true"
radio input "false"
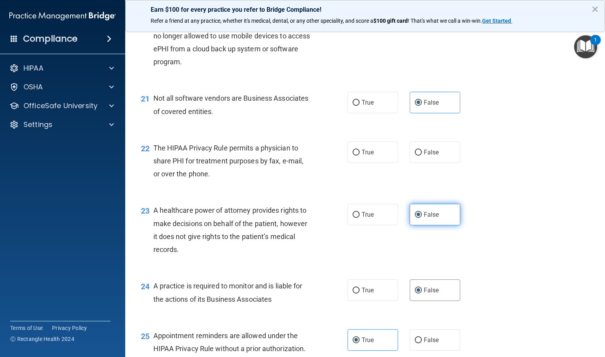
scroll to position [1370, 0]
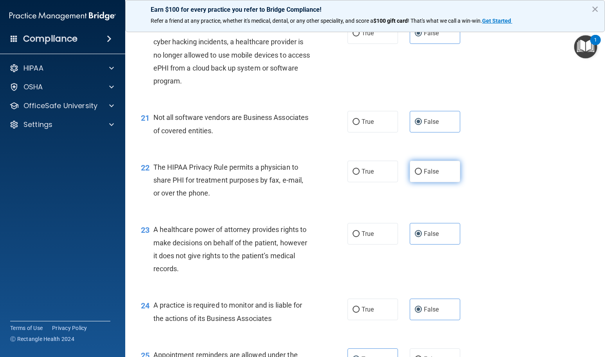
click at [413, 177] on label "False" at bounding box center [435, 171] width 50 height 22
click at [415, 175] on input "False" at bounding box center [418, 172] width 7 height 6
radio input "true"
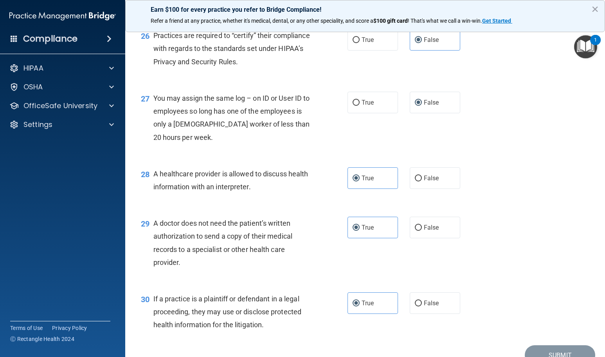
scroll to position [1777, 0]
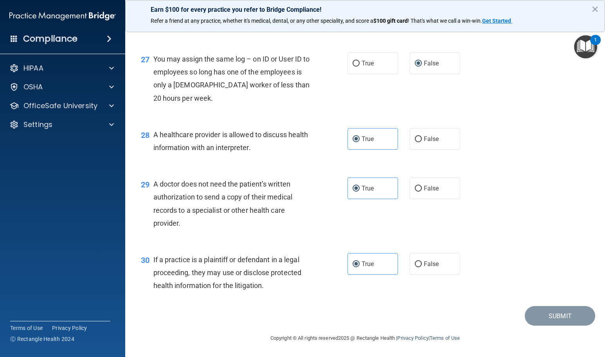
click at [557, 330] on footer "Copyright © All rights reserved 2025 @ Rectangle Health | Privacy Policy | Term…" at bounding box center [365, 336] width 449 height 23
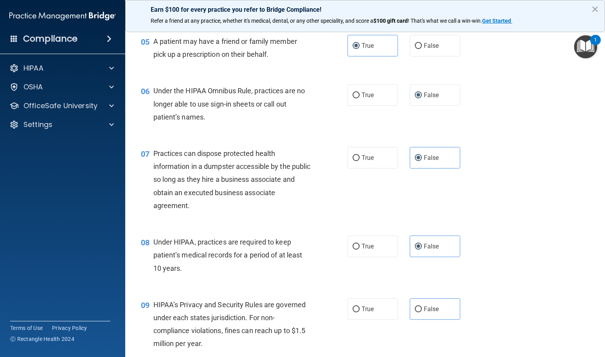
scroll to position [447, 0]
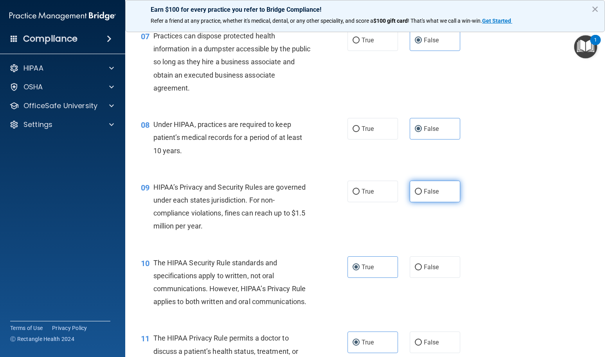
click at [430, 198] on label "False" at bounding box center [435, 191] width 50 height 22
click at [422, 195] on input "False" at bounding box center [418, 192] width 7 height 6
radio input "true"
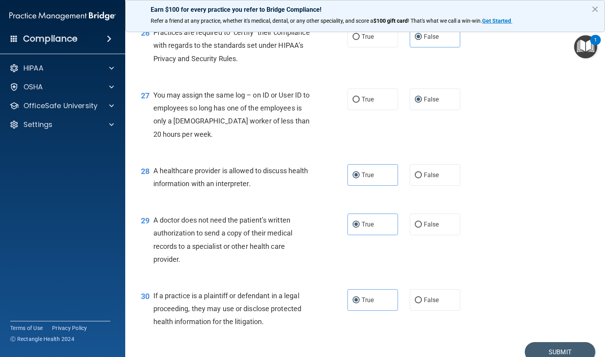
scroll to position [1777, 0]
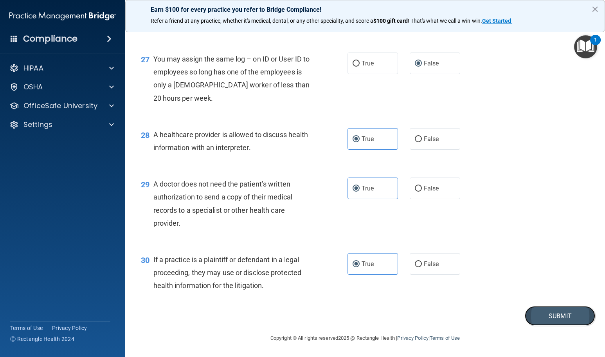
click at [536, 314] on button "Submit" at bounding box center [560, 316] width 70 height 20
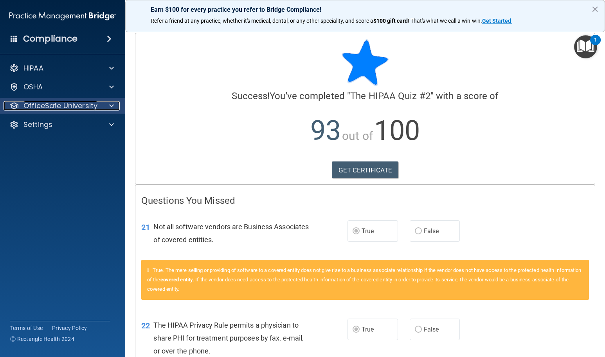
click at [73, 103] on p "OfficeSafe University" at bounding box center [60, 105] width 74 height 9
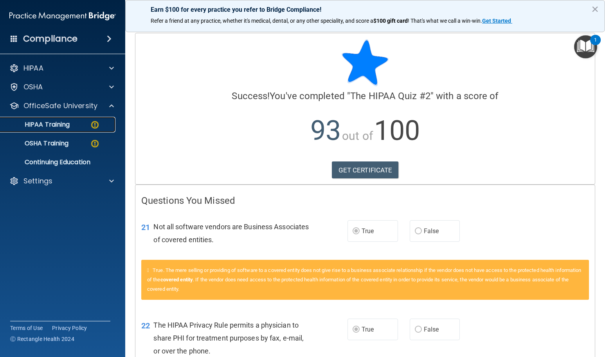
click at [84, 122] on div "HIPAA Training" at bounding box center [58, 125] width 107 height 8
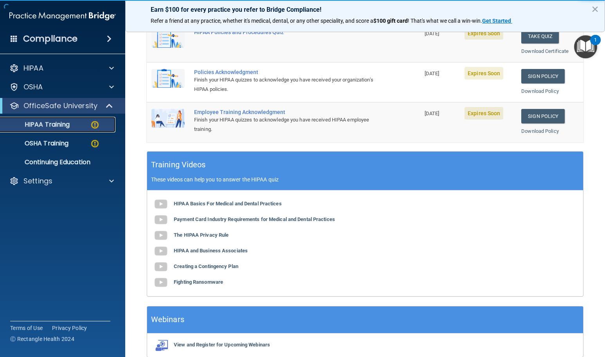
scroll to position [233, 0]
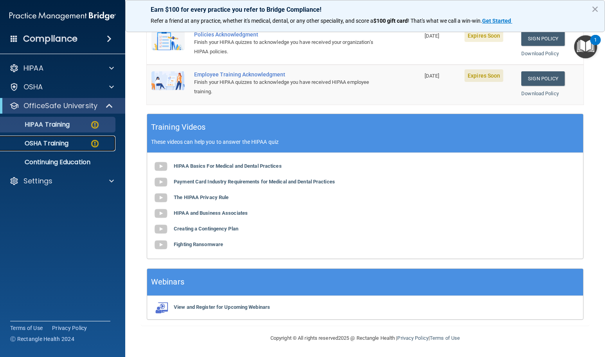
click at [47, 137] on link "OSHA Training" at bounding box center [53, 143] width 123 height 16
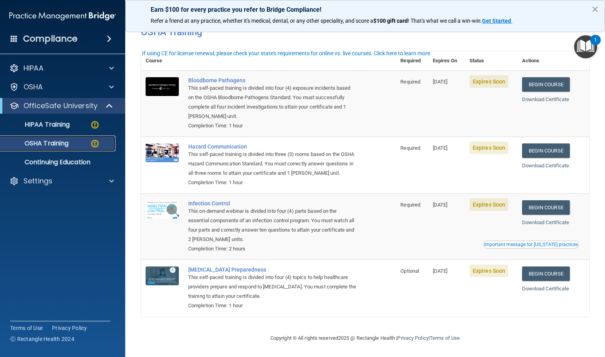
scroll to position [50, 0]
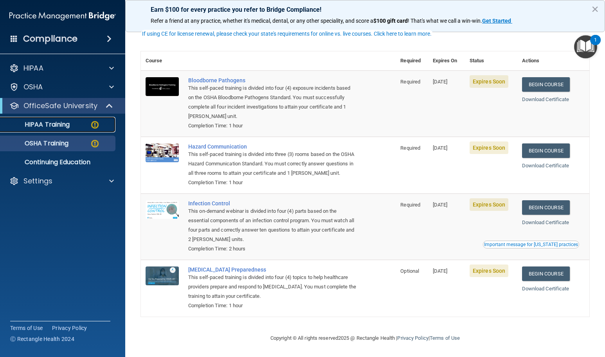
click at [73, 131] on link "HIPAA Training" at bounding box center [53, 125] width 123 height 16
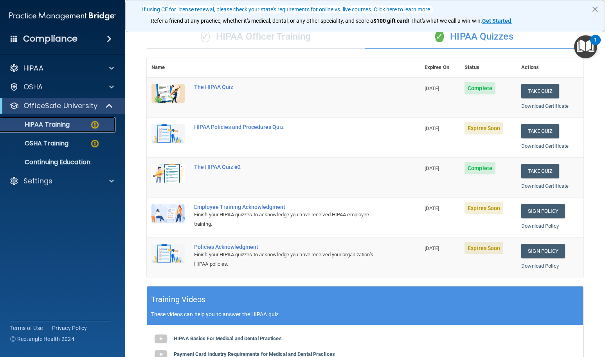
scroll to position [78, 0]
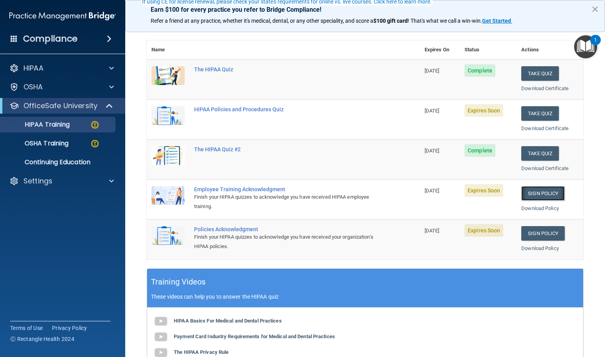
click at [533, 198] on link "Sign Policy" at bounding box center [542, 193] width 43 height 14
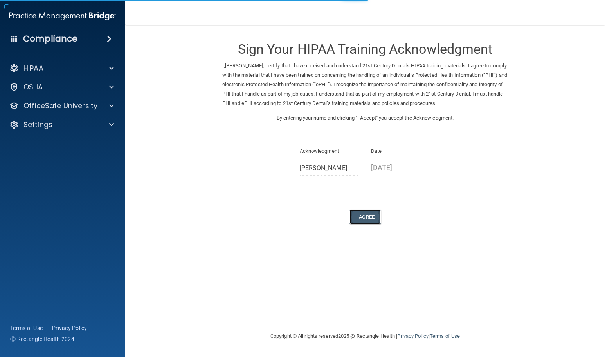
click at [362, 221] on button "I Agree" at bounding box center [364, 216] width 31 height 14
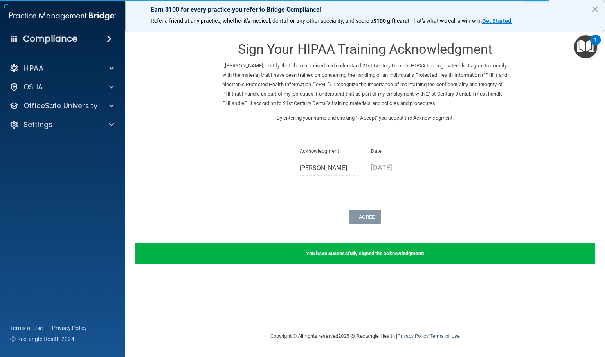
click at [40, 97] on div "HIPAA Documents and Policies Report an Incident Business Associates Emergency P…" at bounding box center [63, 97] width 126 height 81
click at [43, 101] on p "OfficeSafe University" at bounding box center [60, 105] width 74 height 9
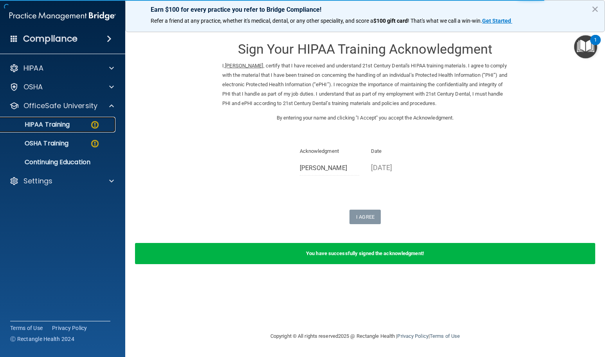
click at [56, 126] on p "HIPAA Training" at bounding box center [37, 125] width 65 height 8
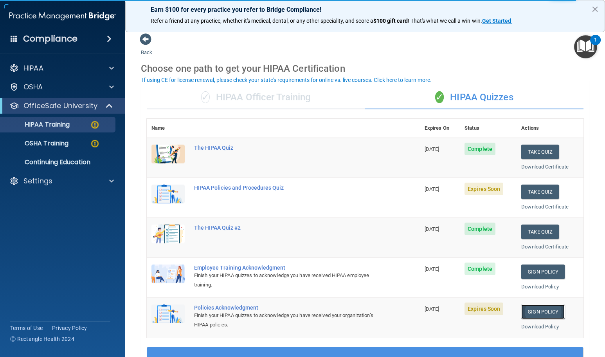
click at [545, 315] on link "Sign Policy" at bounding box center [542, 311] width 43 height 14
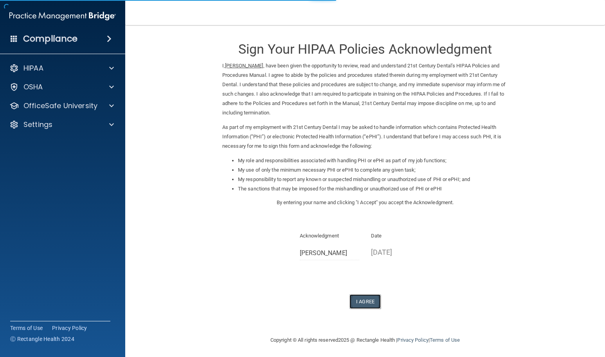
click at [371, 295] on button "I Agree" at bounding box center [364, 301] width 31 height 14
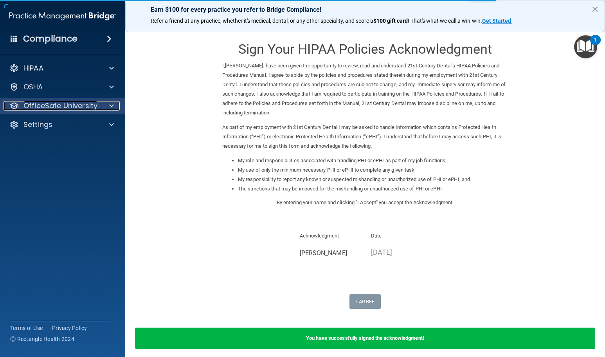
click at [67, 104] on p "OfficeSafe University" at bounding box center [60, 105] width 74 height 9
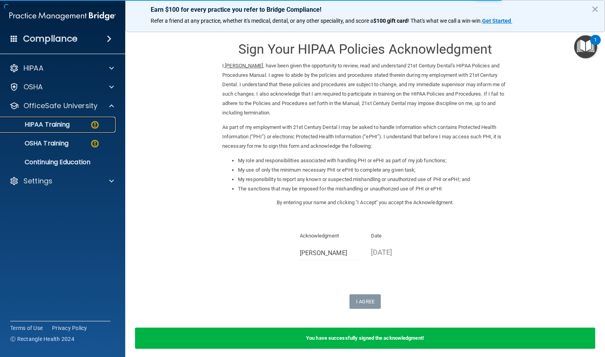
click at [74, 128] on div "HIPAA Training" at bounding box center [58, 125] width 107 height 8
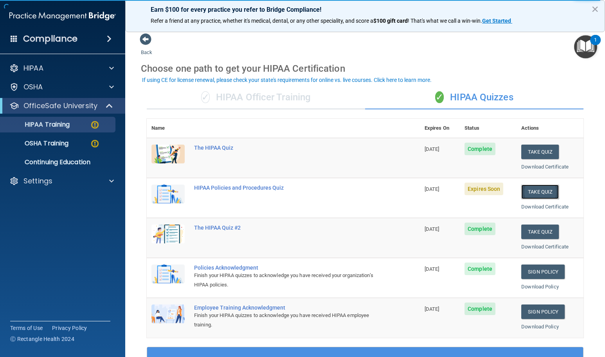
click at [537, 189] on button "Take Quiz" at bounding box center [540, 191] width 38 height 14
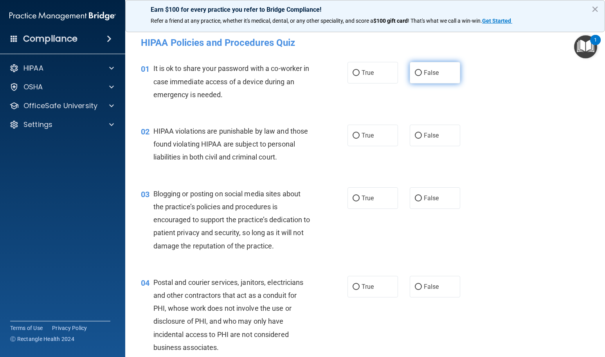
click at [418, 74] on label "False" at bounding box center [435, 73] width 50 height 22
click at [418, 74] on input "False" at bounding box center [418, 73] width 7 height 6
radio input "true"
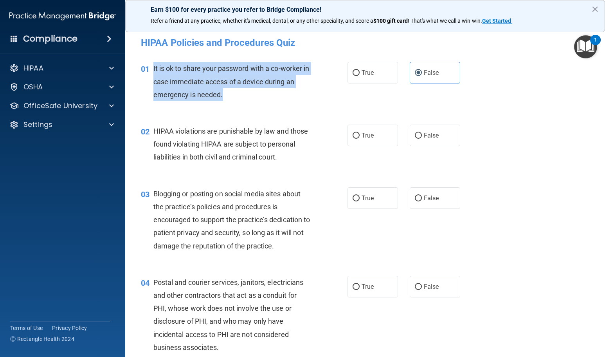
drag, startPoint x: 180, startPoint y: 67, endPoint x: 229, endPoint y: 90, distance: 54.1
click at [229, 90] on div "It is ok to share your password with a co-worker in case immediate access of a …" at bounding box center [235, 81] width 164 height 39
copy span "It is ok to share your password with a co-worker in case immediate access of a …"
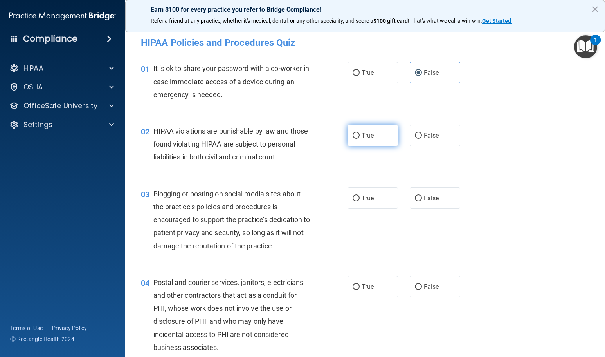
click at [362, 142] on label "True" at bounding box center [373, 135] width 50 height 22
click at [360, 139] on input "True" at bounding box center [356, 136] width 7 height 6
radio input "true"
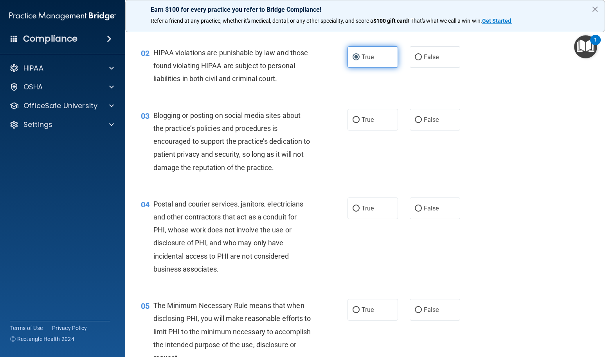
click at [362, 130] on label "True" at bounding box center [373, 120] width 50 height 22
click at [360, 123] on input "True" at bounding box center [356, 120] width 7 height 6
radio input "true"
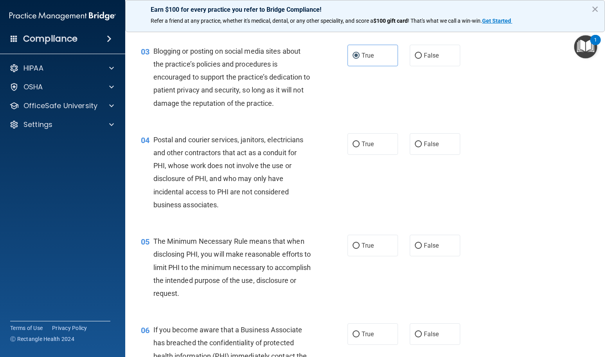
scroll to position [157, 0]
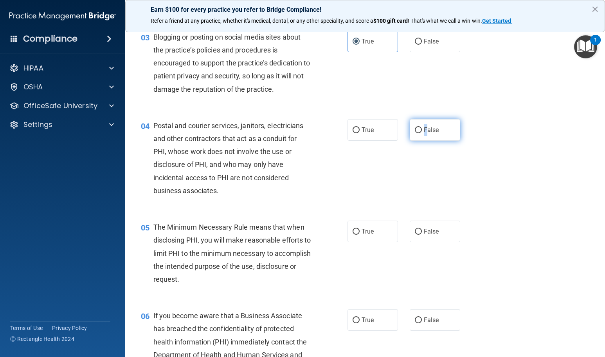
click at [424, 133] on span "False" at bounding box center [431, 129] width 15 height 7
click at [362, 133] on span "True" at bounding box center [368, 129] width 12 height 7
click at [360, 133] on input "True" at bounding box center [356, 130] width 7 height 6
radio input "true"
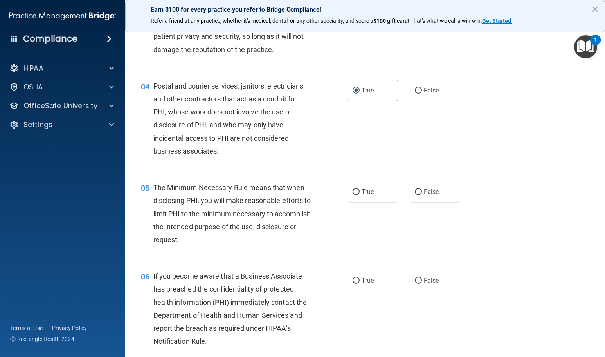
scroll to position [196, 0]
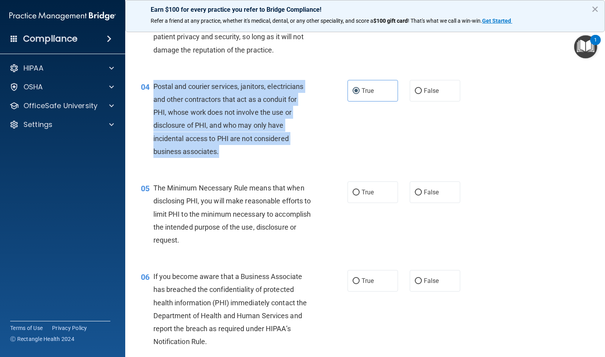
drag, startPoint x: 215, startPoint y: 164, endPoint x: 154, endPoint y: 97, distance: 90.6
click at [154, 97] on div "Postal and courier services, janitors, electricians and other contractors that …" at bounding box center [235, 119] width 164 height 78
copy span "Postal and courier services, janitors, electricians and other contractors that …"
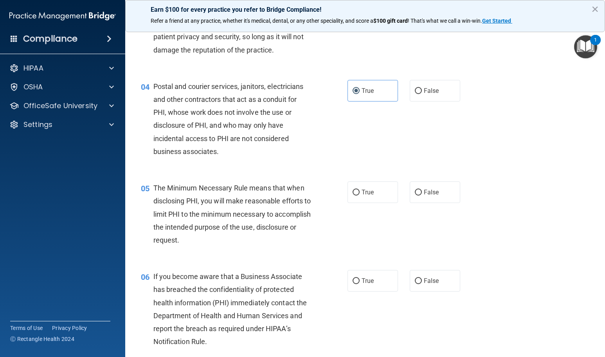
click at [376, 166] on div "04 Postal and courier services, janitors, electricians and other contractors th…" at bounding box center [365, 120] width 460 height 101
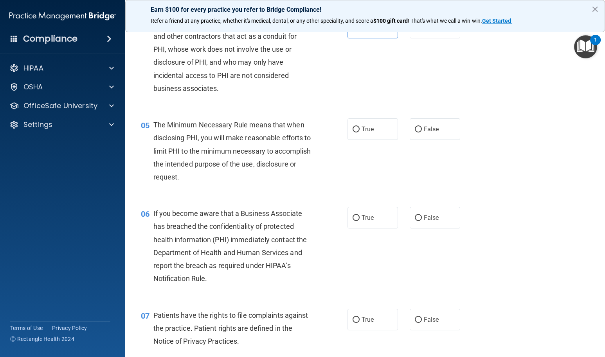
scroll to position [274, 0]
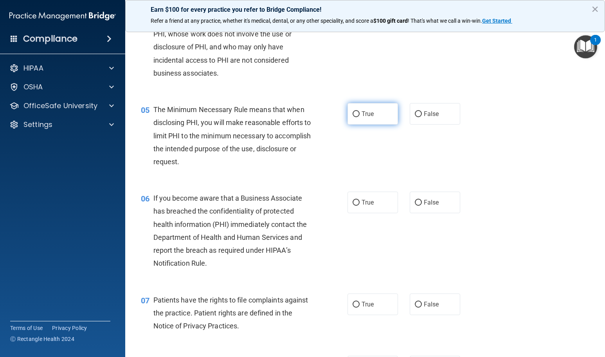
click at [371, 122] on label "True" at bounding box center [373, 114] width 50 height 22
click at [360, 117] on input "True" at bounding box center [356, 114] width 7 height 6
radio input "true"
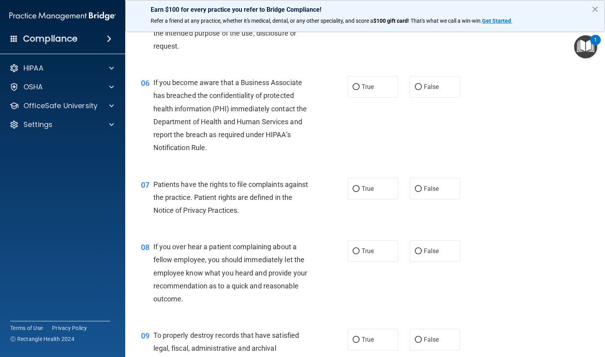
scroll to position [391, 0]
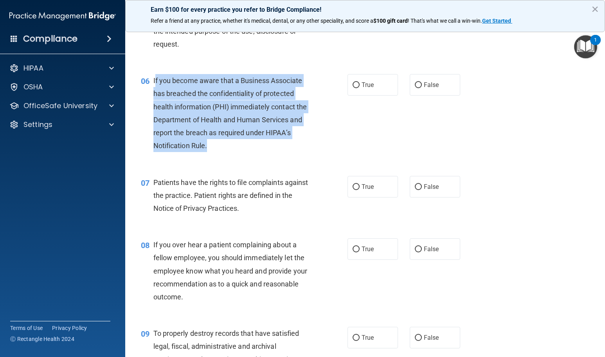
drag, startPoint x: 240, startPoint y: 159, endPoint x: 155, endPoint y: 97, distance: 105.2
click at [155, 97] on div "If you become aware that a Business Associate has breached the confidentiality …" at bounding box center [235, 113] width 164 height 78
click at [155, 96] on span "If you become aware that a Business Associate has breached the confidentiality …" at bounding box center [230, 112] width 154 height 73
drag, startPoint x: 153, startPoint y: 95, endPoint x: 209, endPoint y: 157, distance: 83.1
click at [209, 152] on div "If you become aware that a Business Associate has breached the confidentiality …" at bounding box center [235, 113] width 164 height 78
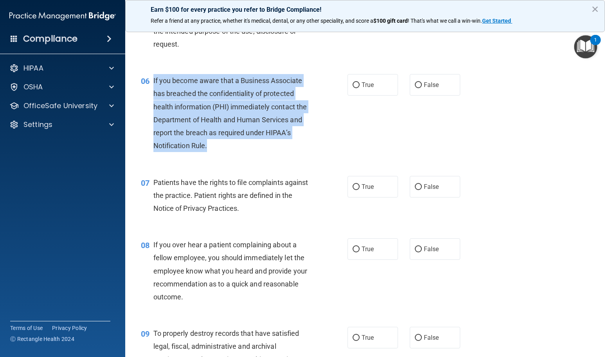
copy span "If you become aware that a Business Associate has breached the confidentiality …"
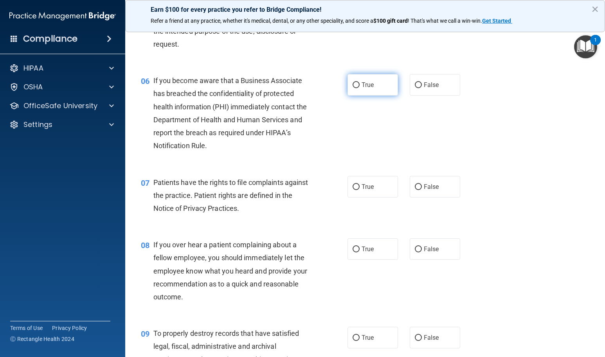
click at [375, 95] on label "True" at bounding box center [373, 85] width 50 height 22
click at [360, 88] on input "True" at bounding box center [356, 85] width 7 height 6
radio input "true"
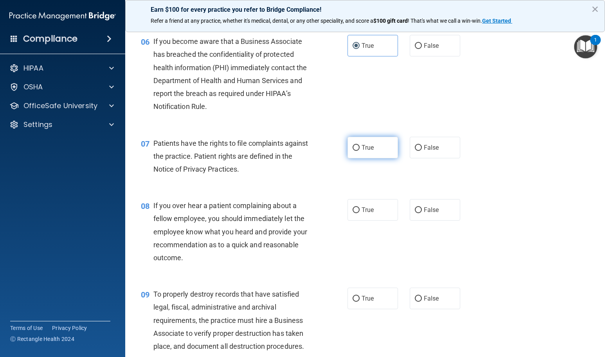
click at [356, 158] on label "True" at bounding box center [373, 148] width 50 height 22
click at [356, 151] on input "True" at bounding box center [356, 148] width 7 height 6
radio input "true"
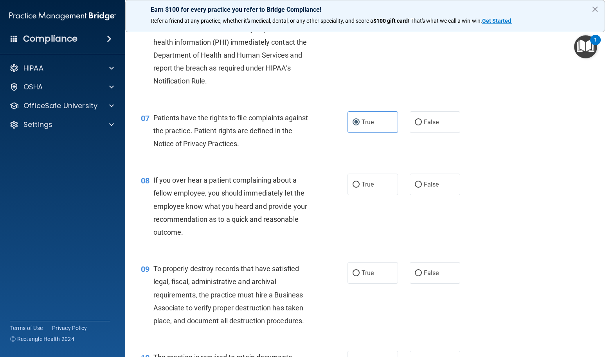
scroll to position [470, 0]
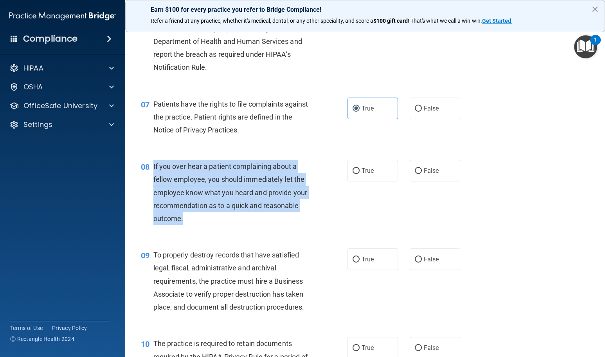
drag, startPoint x: 151, startPoint y: 178, endPoint x: 254, endPoint y: 207, distance: 106.4
click at [195, 229] on div "08 If you over hear a patient complaining about a fellow employee, you should i…" at bounding box center [244, 194] width 230 height 69
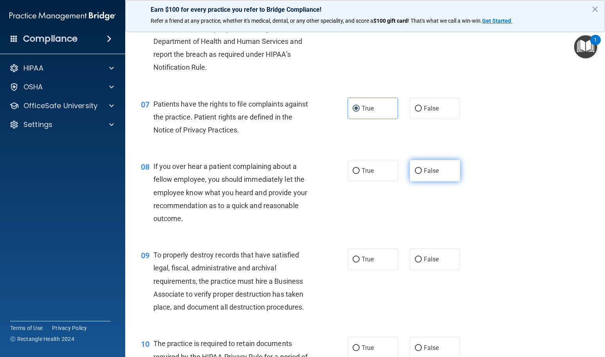
click at [441, 180] on label "False" at bounding box center [435, 171] width 50 height 22
click at [422, 174] on input "False" at bounding box center [418, 171] width 7 height 6
radio input "true"
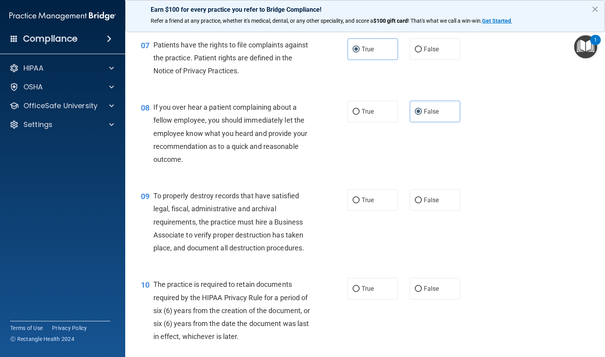
scroll to position [548, 0]
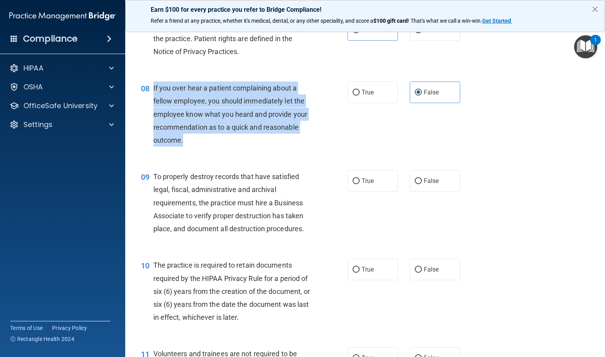
drag, startPoint x: 203, startPoint y: 155, endPoint x: 150, endPoint y: 102, distance: 74.4
click at [150, 102] on div "08 If you over hear a patient complaining about a fellow employee, you should i…" at bounding box center [244, 115] width 230 height 69
copy div "If you over hear a patient complaining about a fellow employee, you should imme…"
click at [319, 139] on div "08 If you over hear a patient complaining about a fellow employee, you should i…" at bounding box center [244, 115] width 230 height 69
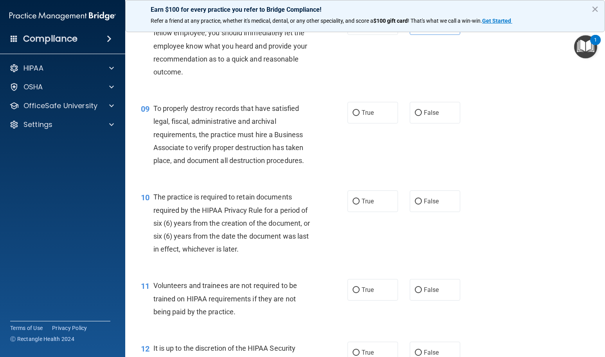
scroll to position [626, 0]
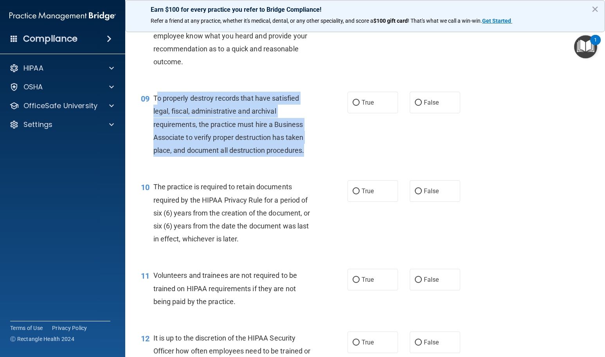
drag, startPoint x: 157, startPoint y: 113, endPoint x: 314, endPoint y: 163, distance: 165.1
click at [314, 157] on div "To properly destroy records that have satisfied legal, fiscal, administrative a…" at bounding box center [235, 124] width 164 height 65
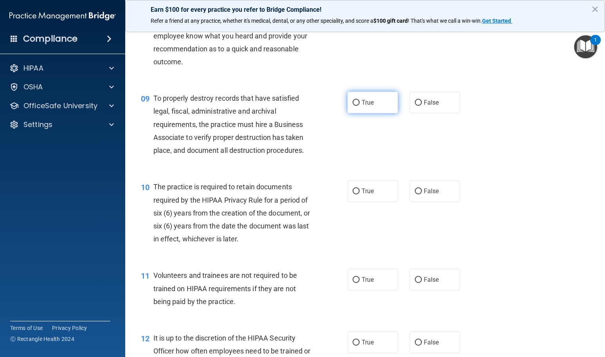
click at [348, 113] on label "True" at bounding box center [373, 103] width 50 height 22
click at [353, 106] on input "True" at bounding box center [356, 103] width 7 height 6
radio input "true"
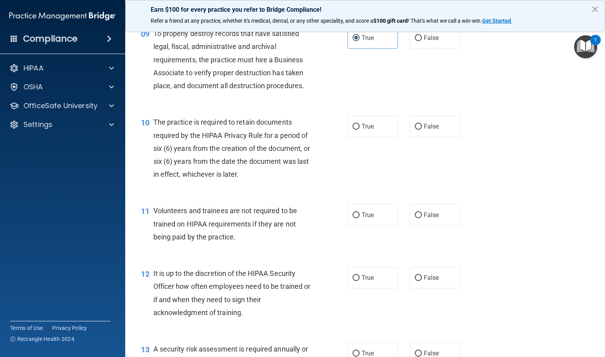
scroll to position [704, 0]
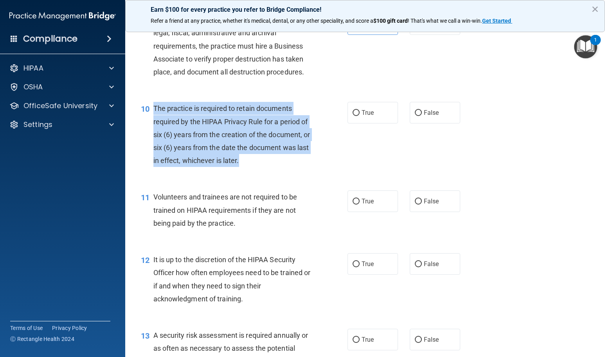
drag, startPoint x: 153, startPoint y: 126, endPoint x: 303, endPoint y: 174, distance: 158.2
click at [303, 167] on div "The practice is required to retain documents required by the HIPAA Privacy Rule…" at bounding box center [235, 134] width 164 height 65
copy span "The practice is required to retain documents required by the HIPAA Privacy Rule…"
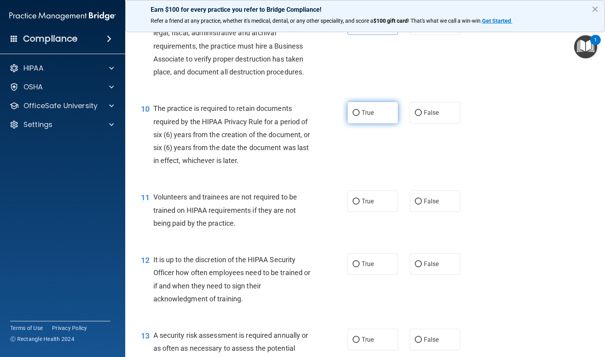
click at [370, 119] on label "True" at bounding box center [373, 113] width 50 height 22
click at [360, 116] on input "True" at bounding box center [356, 113] width 7 height 6
radio input "true"
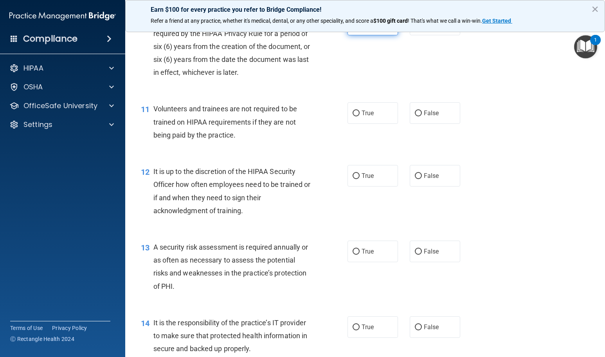
scroll to position [822, 0]
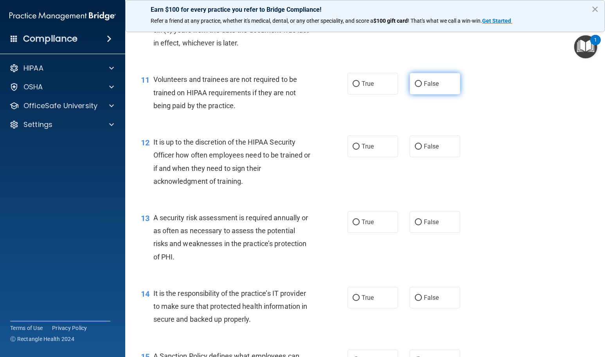
click at [420, 94] on label "False" at bounding box center [435, 84] width 50 height 22
click at [420, 87] on input "False" at bounding box center [418, 84] width 7 height 6
radio input "true"
click at [365, 150] on span "True" at bounding box center [368, 145] width 12 height 7
click at [360, 150] on input "True" at bounding box center [356, 147] width 7 height 6
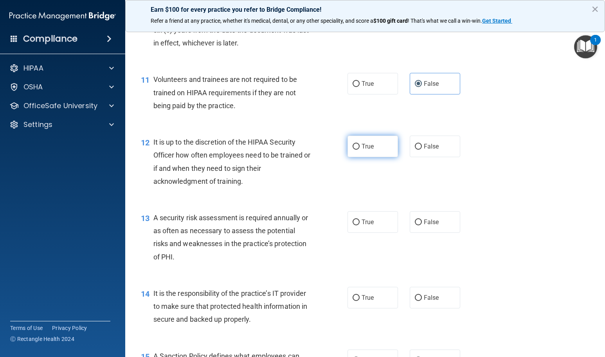
radio input "true"
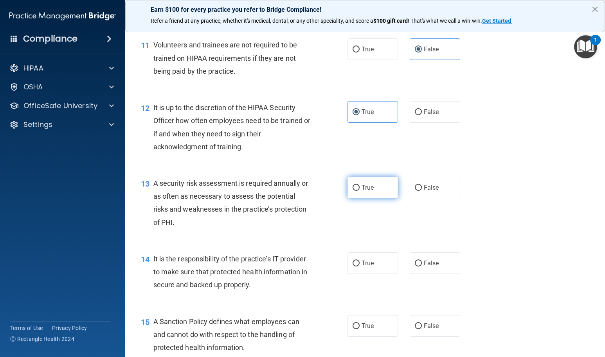
scroll to position [900, 0]
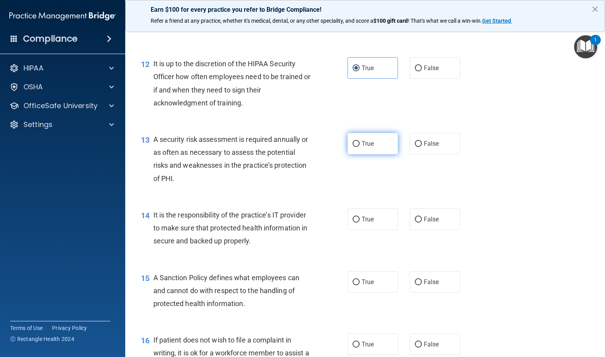
click at [369, 154] on label "True" at bounding box center [373, 144] width 50 height 22
click at [360, 147] on input "True" at bounding box center [356, 144] width 7 height 6
radio input "true"
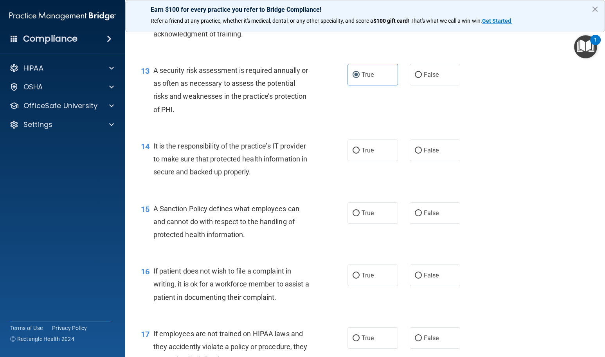
scroll to position [978, 0]
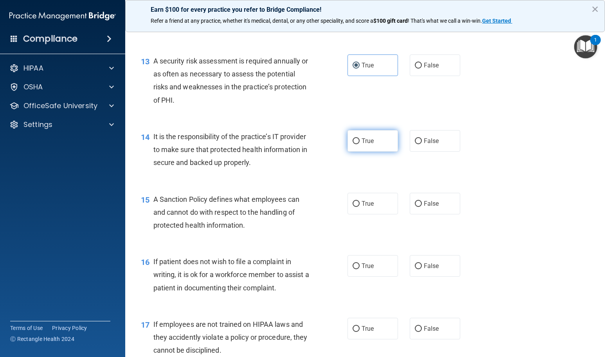
click at [370, 144] on span "True" at bounding box center [368, 140] width 12 height 7
click at [360, 144] on input "True" at bounding box center [356, 141] width 7 height 6
radio input "true"
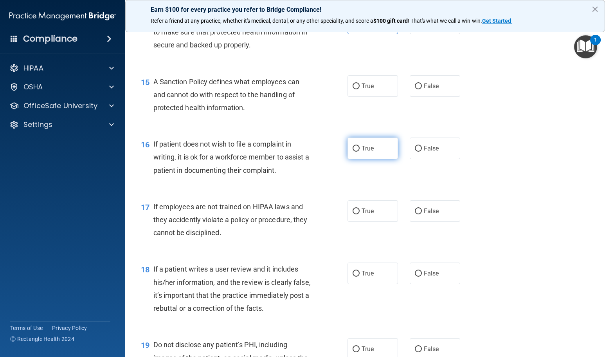
scroll to position [1057, 0]
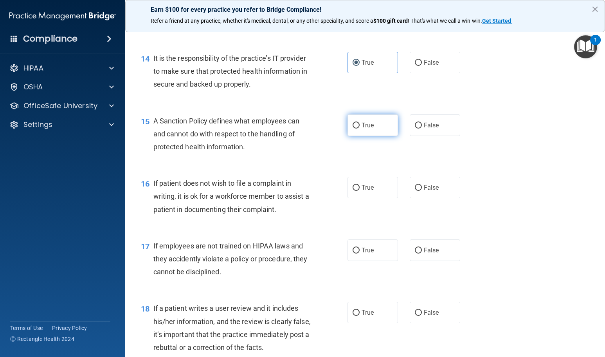
click at [374, 136] on label "True" at bounding box center [373, 125] width 50 height 22
click at [360, 128] on input "True" at bounding box center [356, 125] width 7 height 6
radio input "true"
click at [431, 191] on span "False" at bounding box center [431, 187] width 15 height 7
click at [422, 191] on input "False" at bounding box center [418, 188] width 7 height 6
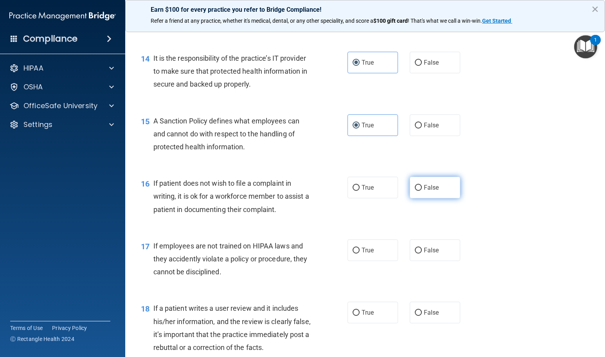
radio input "true"
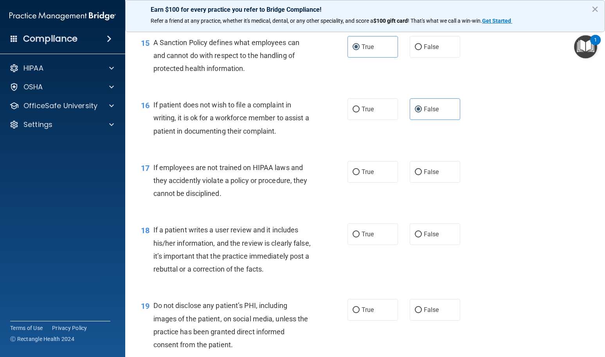
scroll to position [1174, 0]
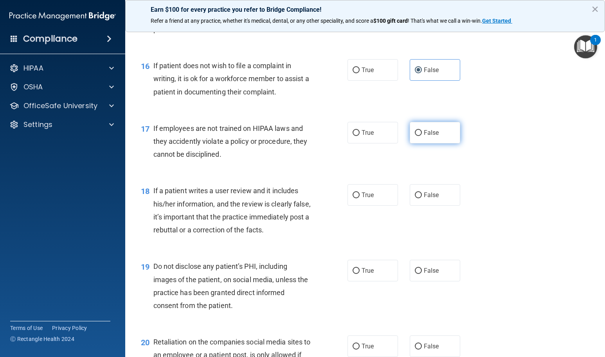
click at [415, 136] on input "False" at bounding box center [418, 133] width 7 height 6
radio input "true"
click at [364, 205] on label "True" at bounding box center [373, 195] width 50 height 22
click at [360, 198] on input "True" at bounding box center [356, 195] width 7 height 6
radio input "true"
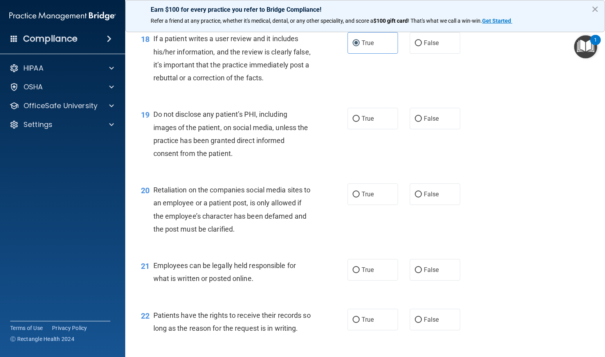
scroll to position [1331, 0]
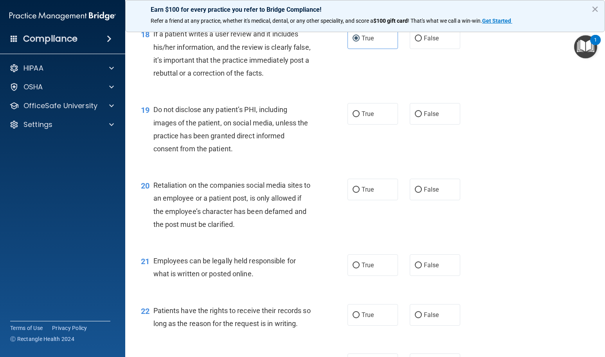
click at [364, 138] on div "19 Do not disclose any patient’s PHI, including images of the patient, on socia…" at bounding box center [365, 131] width 460 height 76
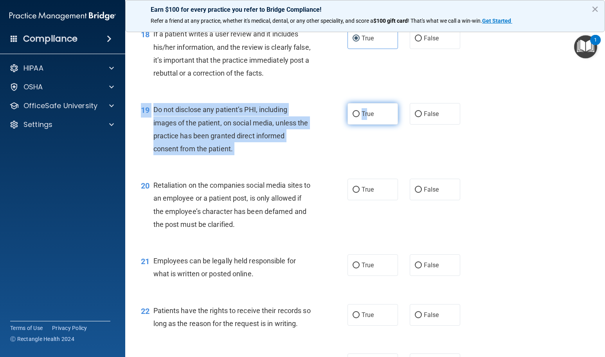
click at [362, 117] on span "True" at bounding box center [368, 113] width 12 height 7
click at [359, 117] on input "True" at bounding box center [356, 114] width 7 height 6
radio input "true"
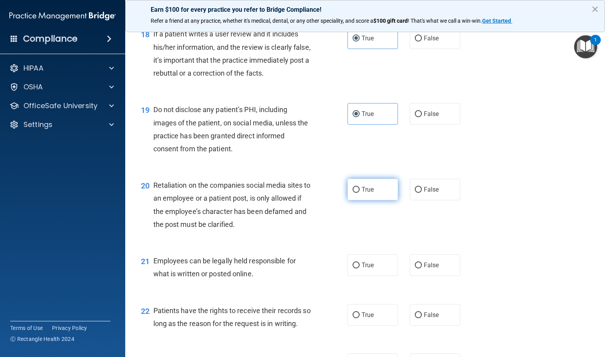
click at [370, 193] on span "True" at bounding box center [368, 189] width 12 height 7
click at [360, 193] on input "True" at bounding box center [356, 190] width 7 height 6
radio input "true"
click at [371, 276] on label "True" at bounding box center [373, 265] width 50 height 22
click at [360, 268] on input "True" at bounding box center [356, 265] width 7 height 6
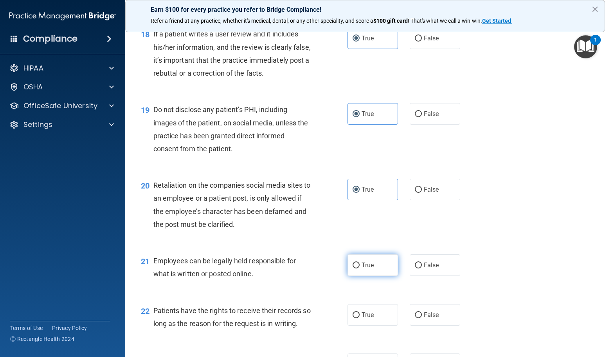
radio input "true"
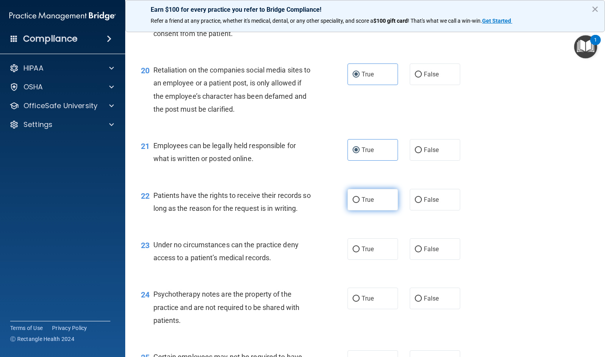
scroll to position [1448, 0]
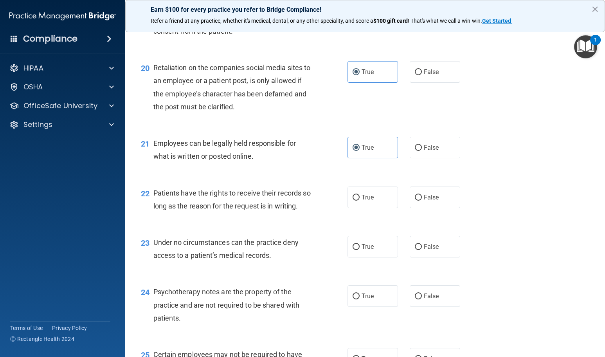
click at [371, 222] on div "22 Patients have the rights to receive their records so long as the reason for …" at bounding box center [365, 201] width 460 height 49
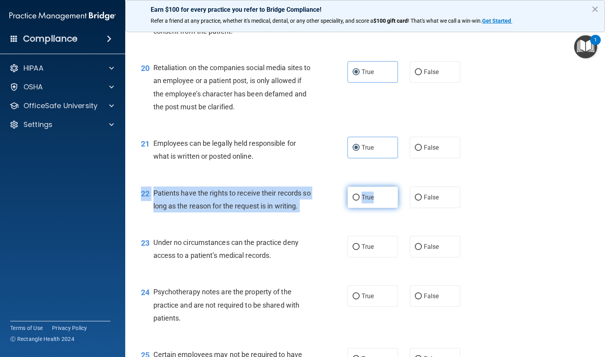
click at [362, 201] on span "True" at bounding box center [368, 196] width 12 height 7
click at [360, 200] on input "True" at bounding box center [356, 198] width 7 height 6
radio input "true"
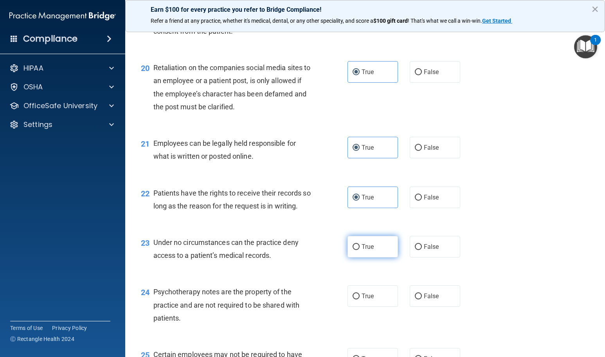
click at [377, 257] on label "True" at bounding box center [373, 247] width 50 height 22
click at [360, 250] on input "True" at bounding box center [356, 247] width 7 height 6
radio input "true"
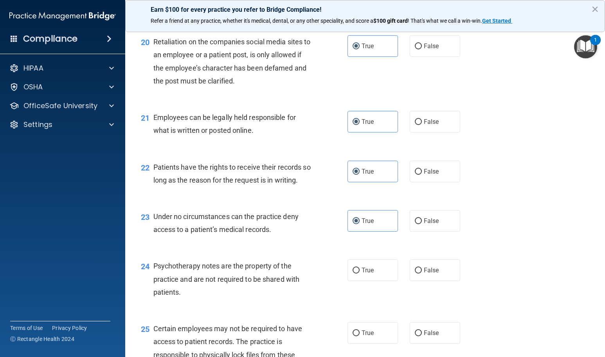
scroll to position [1526, 0]
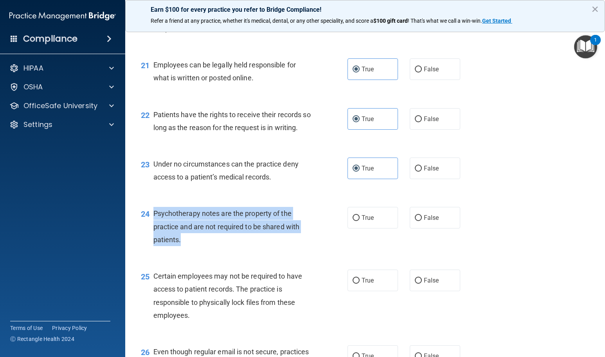
drag, startPoint x: 154, startPoint y: 239, endPoint x: 180, endPoint y: 265, distance: 36.8
click at [180, 243] on span "Psychotherapy notes are the property of the practice and are not required to be…" at bounding box center [226, 226] width 146 height 34
copy span "Psychotherapy notes are the property of the practice and are not required to be…"
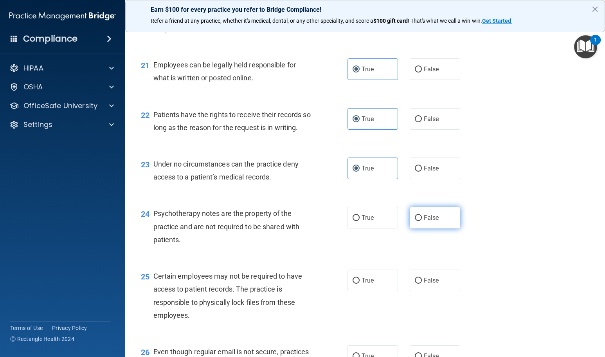
click at [410, 228] on label "False" at bounding box center [435, 218] width 50 height 22
click at [415, 221] on input "False" at bounding box center [418, 218] width 7 height 6
radio input "true"
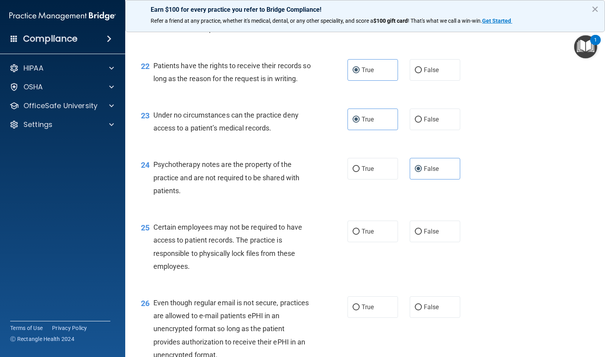
scroll to position [1683, 0]
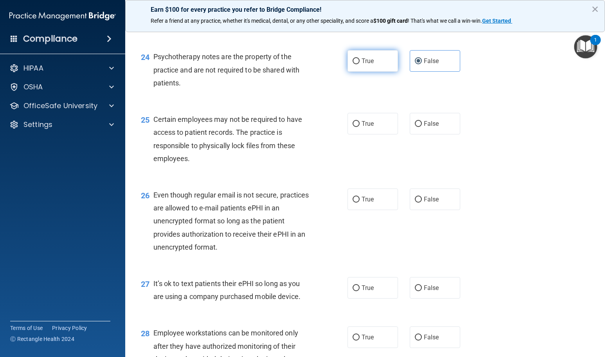
click at [358, 72] on label "True" at bounding box center [373, 61] width 50 height 22
click at [358, 64] on input "True" at bounding box center [356, 61] width 7 height 6
radio input "true"
radio input "false"
click at [366, 127] on span "True" at bounding box center [368, 123] width 12 height 7
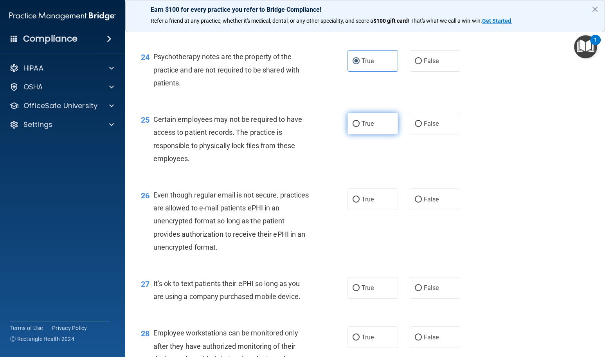
click at [360, 127] on input "True" at bounding box center [356, 124] width 7 height 6
radio input "true"
click at [420, 210] on label "False" at bounding box center [435, 199] width 50 height 22
click at [420, 202] on input "False" at bounding box center [418, 199] width 7 height 6
radio input "true"
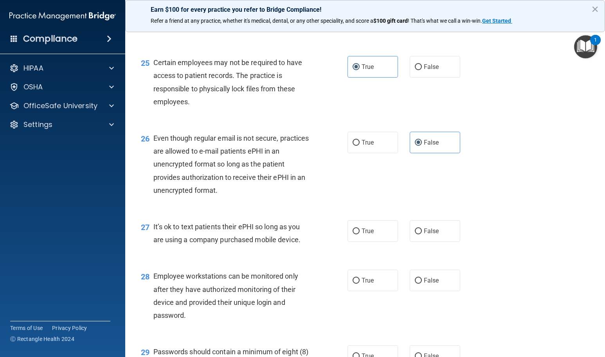
scroll to position [1839, 0]
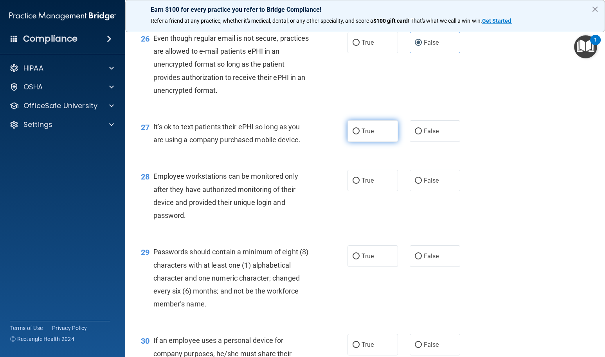
click at [357, 142] on label "True" at bounding box center [373, 131] width 50 height 22
click at [357, 134] on input "True" at bounding box center [356, 131] width 7 height 6
radio input "true"
click at [370, 191] on label "True" at bounding box center [373, 180] width 50 height 22
click at [360, 184] on input "True" at bounding box center [356, 181] width 7 height 6
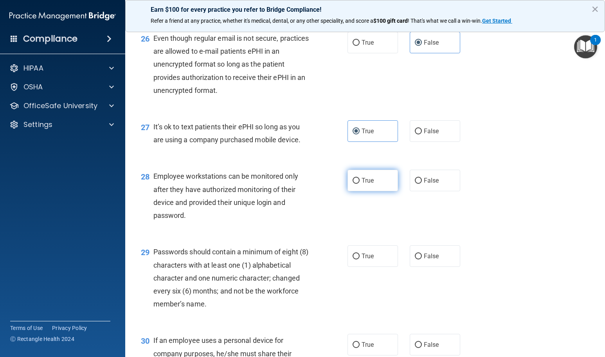
radio input "true"
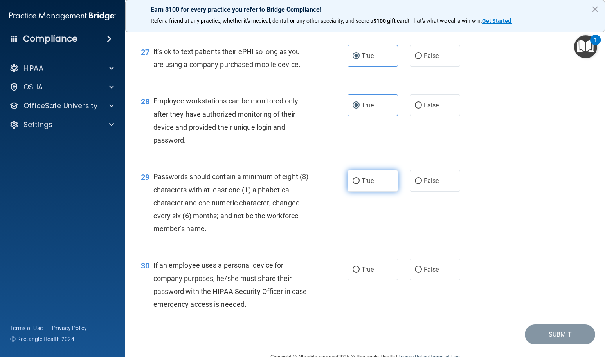
scroll to position [1918, 0]
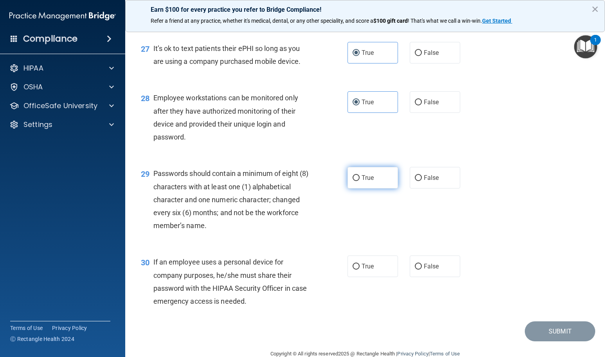
click at [355, 188] on label "True" at bounding box center [373, 178] width 50 height 22
click at [355, 181] on input "True" at bounding box center [356, 178] width 7 height 6
radio input "true"
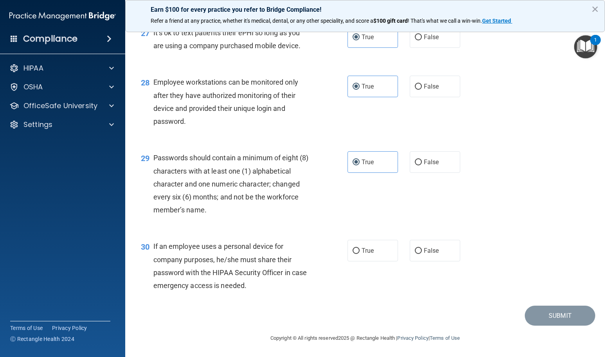
scroll to position [1959, 0]
drag, startPoint x: 416, startPoint y: 246, endPoint x: 440, endPoint y: 265, distance: 31.0
click at [423, 252] on label "False" at bounding box center [435, 251] width 50 height 22
click at [432, 258] on label "False" at bounding box center [435, 251] width 50 height 22
click at [422, 254] on input "False" at bounding box center [418, 251] width 7 height 6
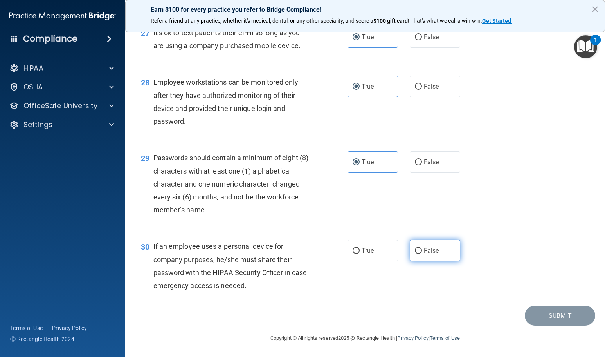
radio input "true"
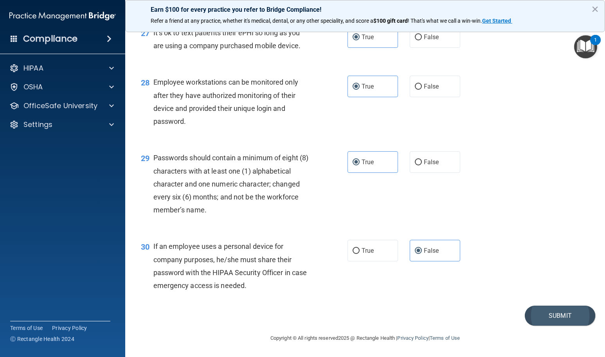
drag, startPoint x: 514, startPoint y: 308, endPoint x: 530, endPoint y: 311, distance: 16.0
click at [517, 309] on div "Submit" at bounding box center [365, 315] width 460 height 20
click at [533, 313] on button "Submit" at bounding box center [560, 315] width 70 height 20
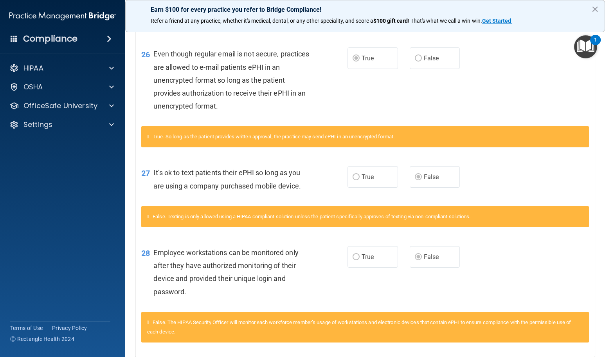
scroll to position [1378, 0]
